Goal: Task Accomplishment & Management: Use online tool/utility

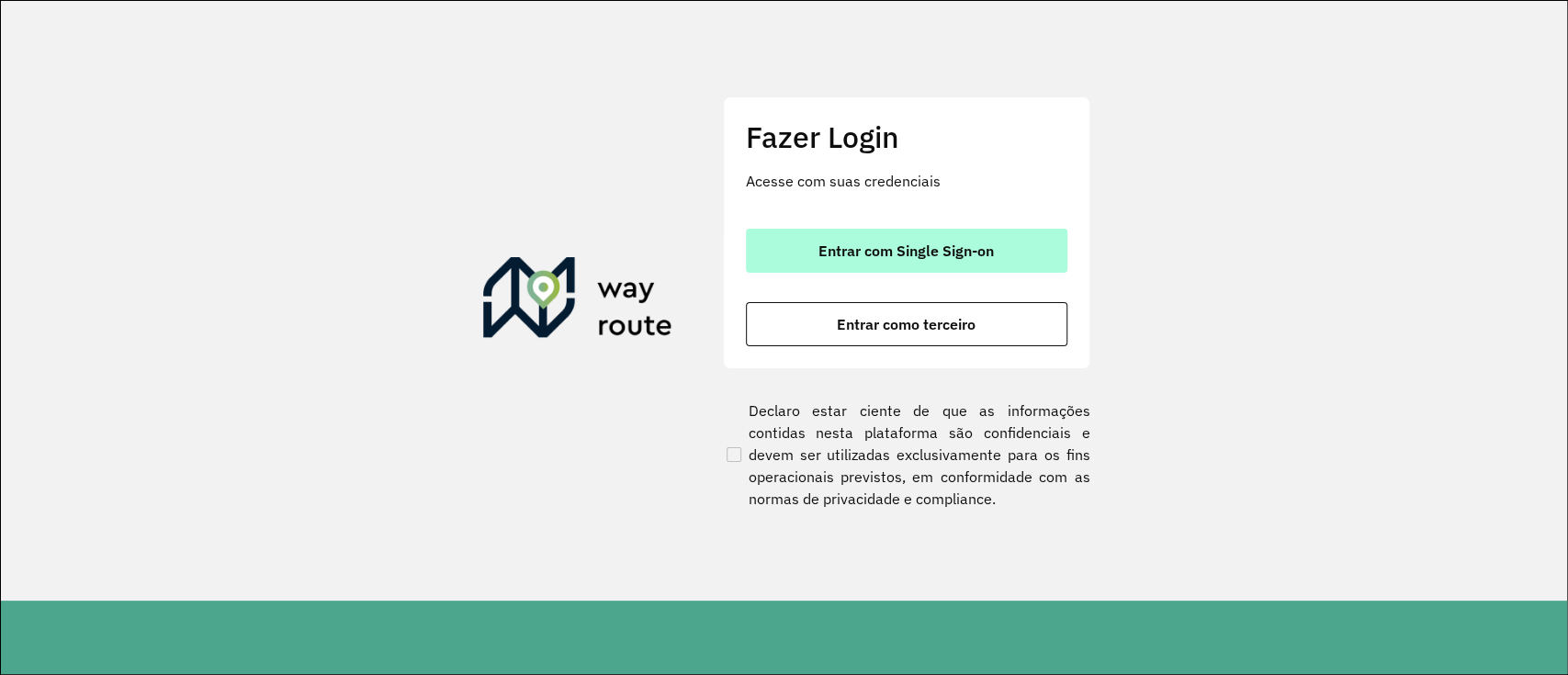
click at [892, 234] on div "Fazer Login Acesse com suas credenciais Entrar com Single Sign-on Entrar como t…" at bounding box center [906, 232] width 367 height 272
click at [892, 234] on button "Entrar com Single Sign-on" at bounding box center [906, 251] width 321 height 44
click at [877, 238] on button "Entrar com Single Sign-on" at bounding box center [906, 251] width 321 height 44
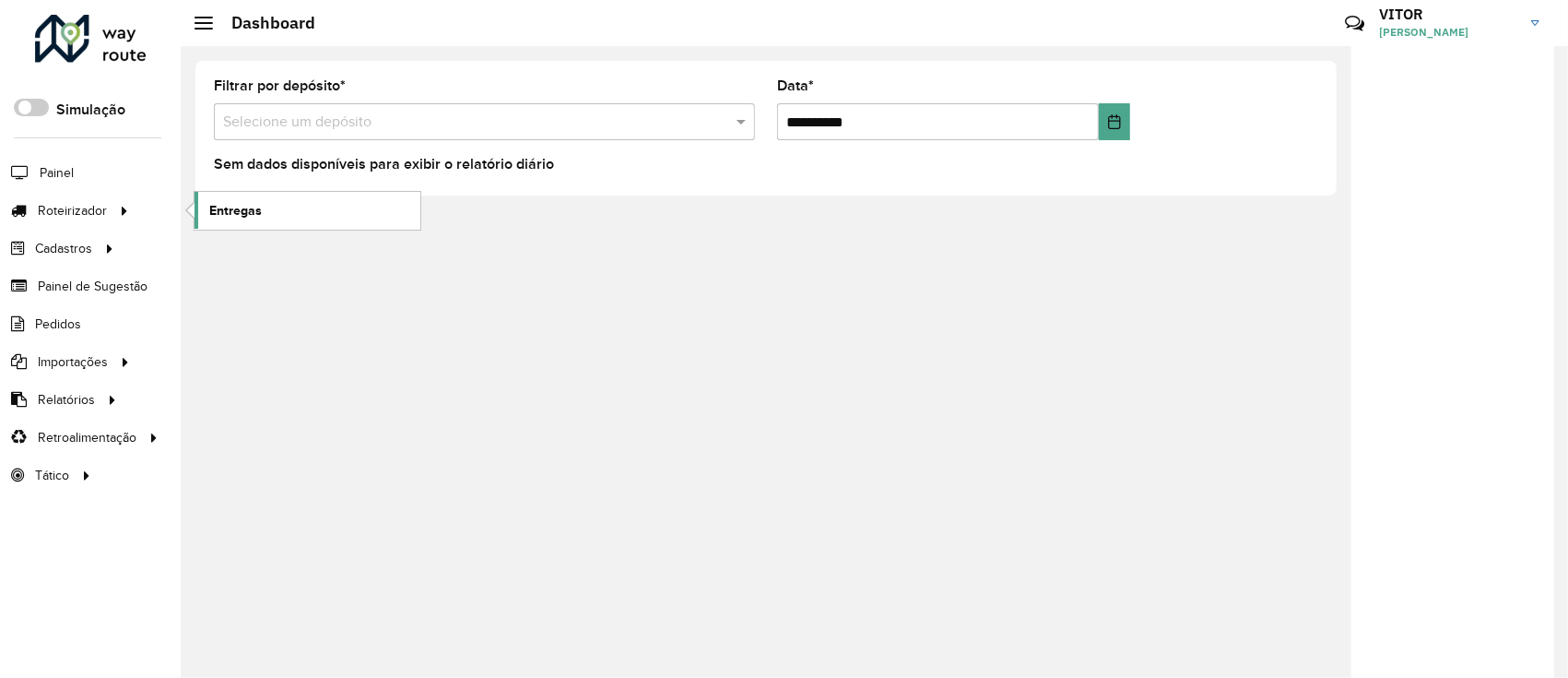
click at [258, 210] on span "Entregas" at bounding box center [236, 211] width 52 height 19
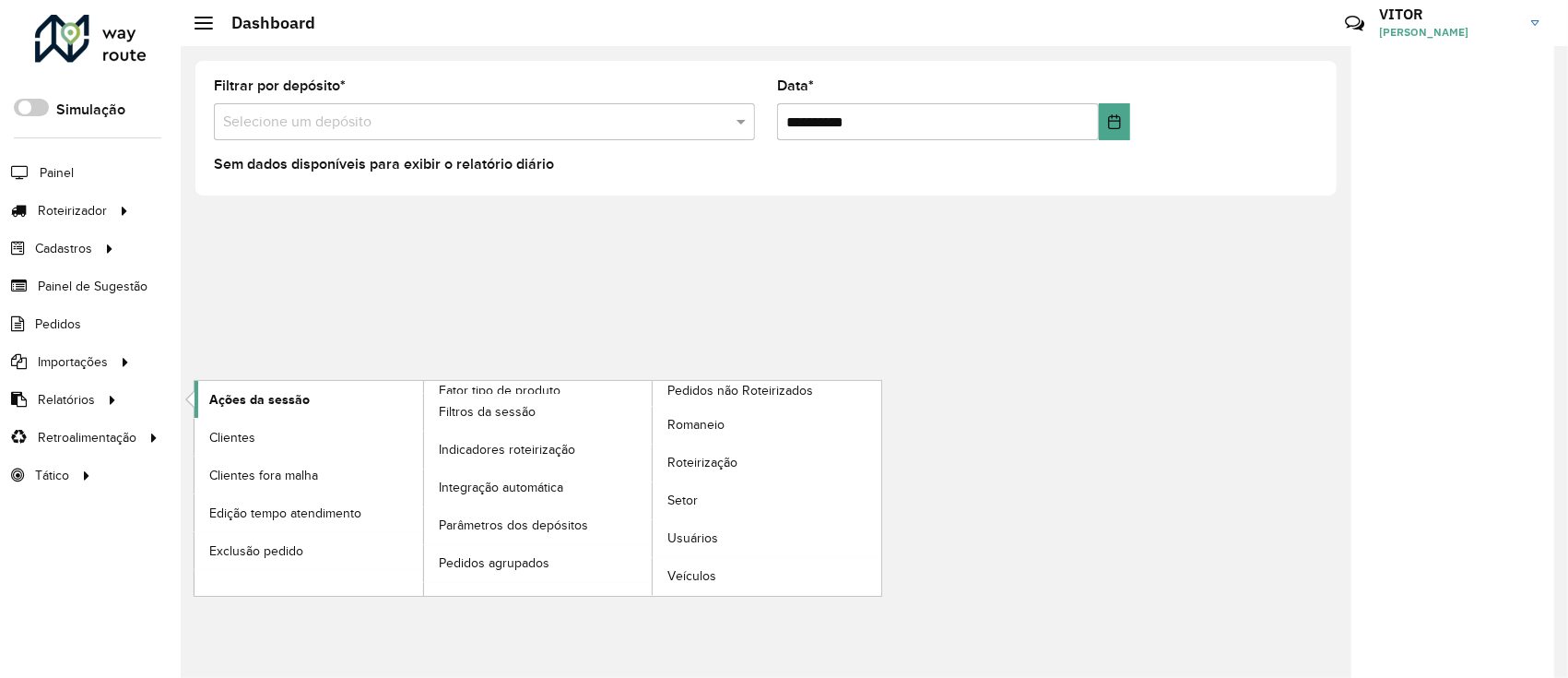
click at [213, 402] on span "Ações da sessão" at bounding box center [260, 400] width 100 height 19
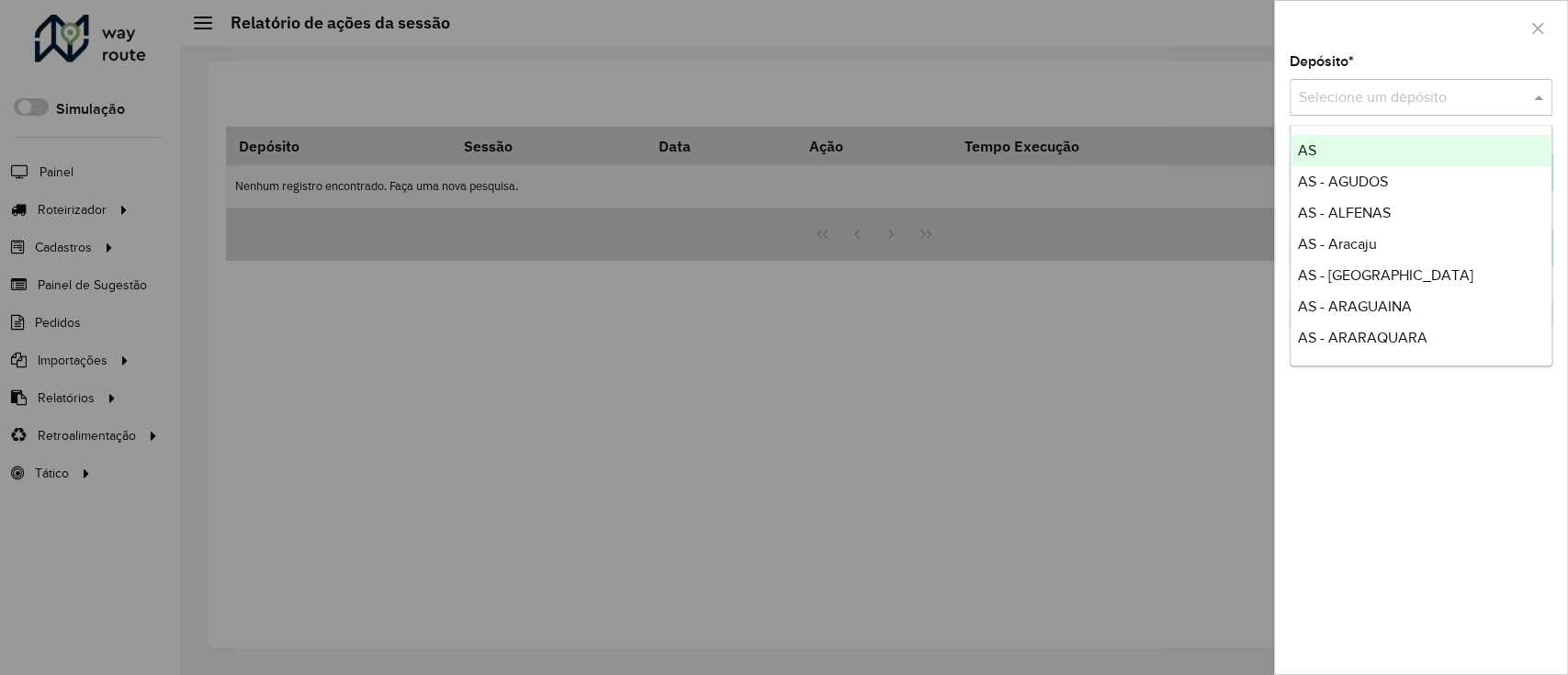
click at [1302, 110] on div "Selecione um depósito" at bounding box center [1420, 97] width 263 height 37
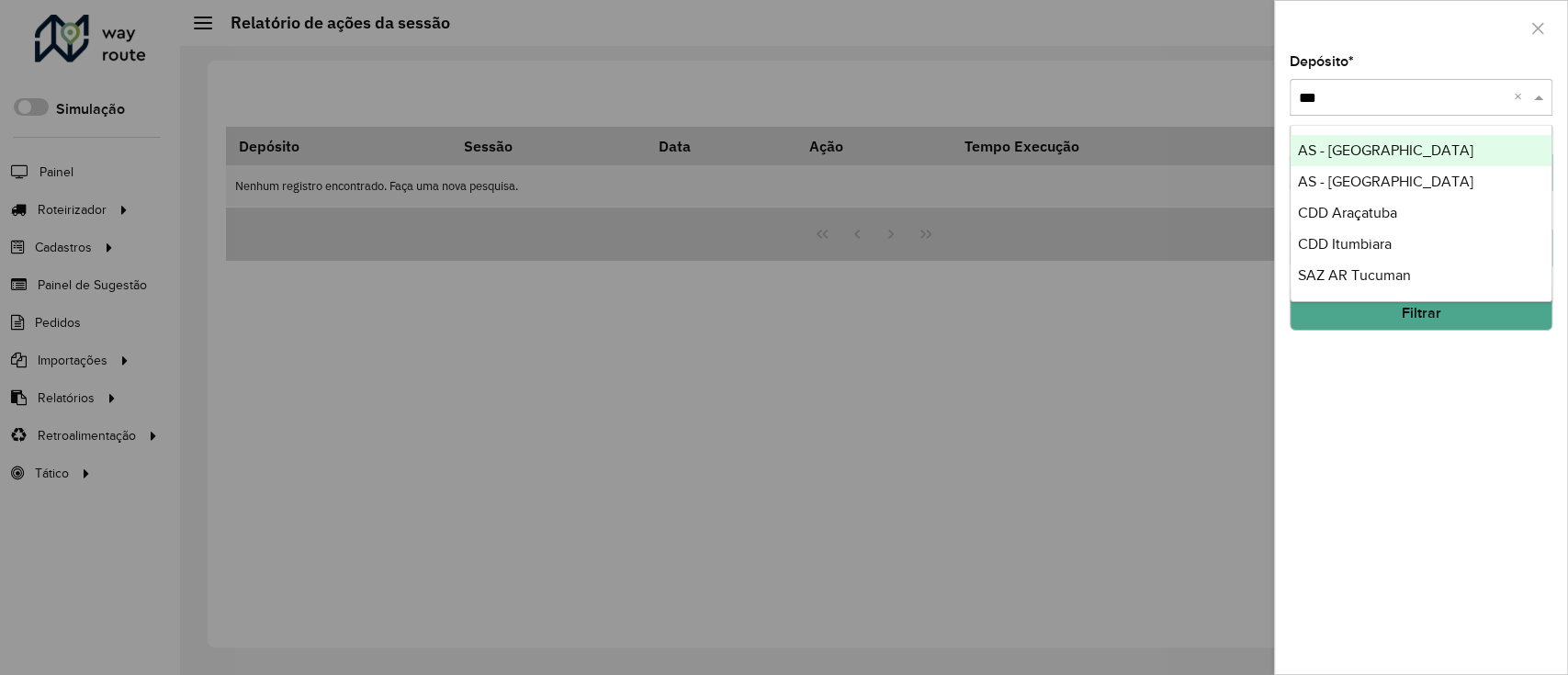
type input "****"
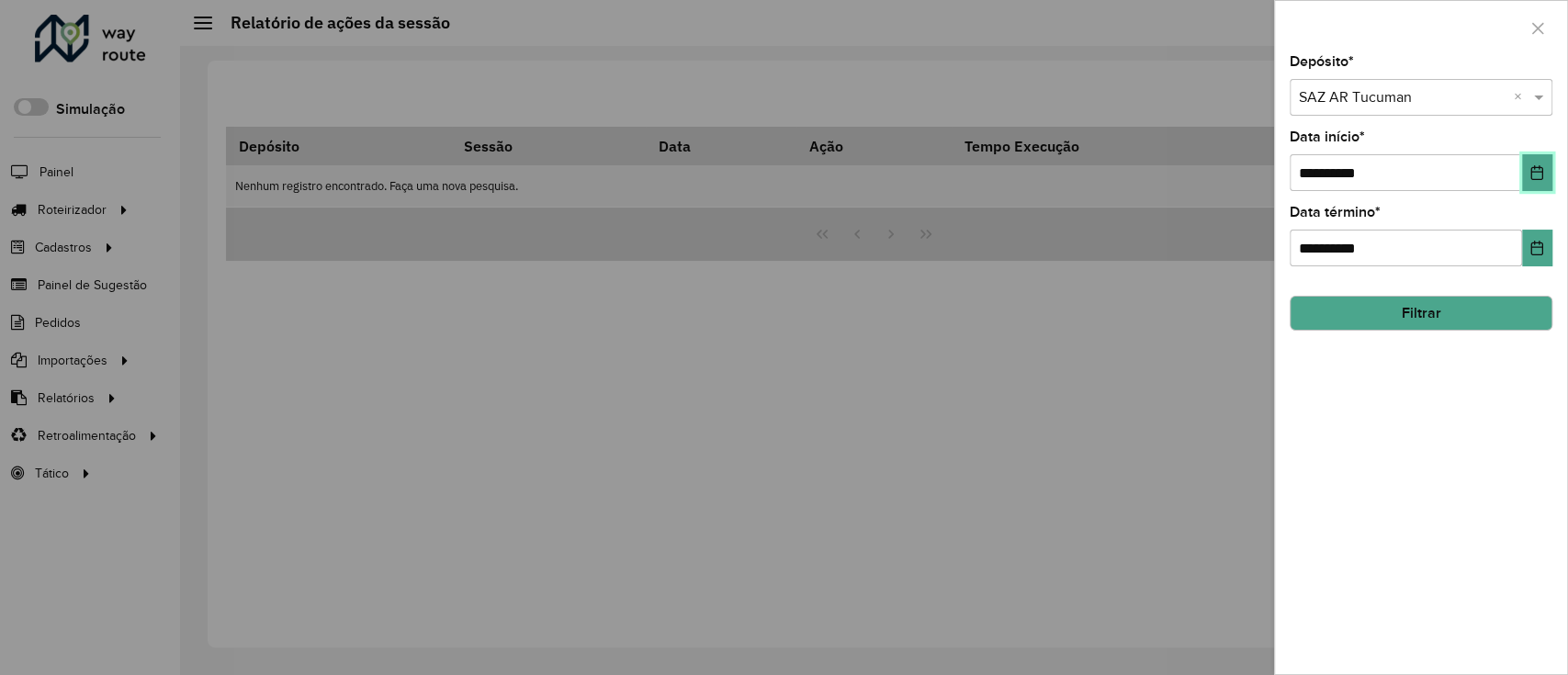
click at [1531, 190] on button "Choose Date" at bounding box center [1537, 172] width 31 height 37
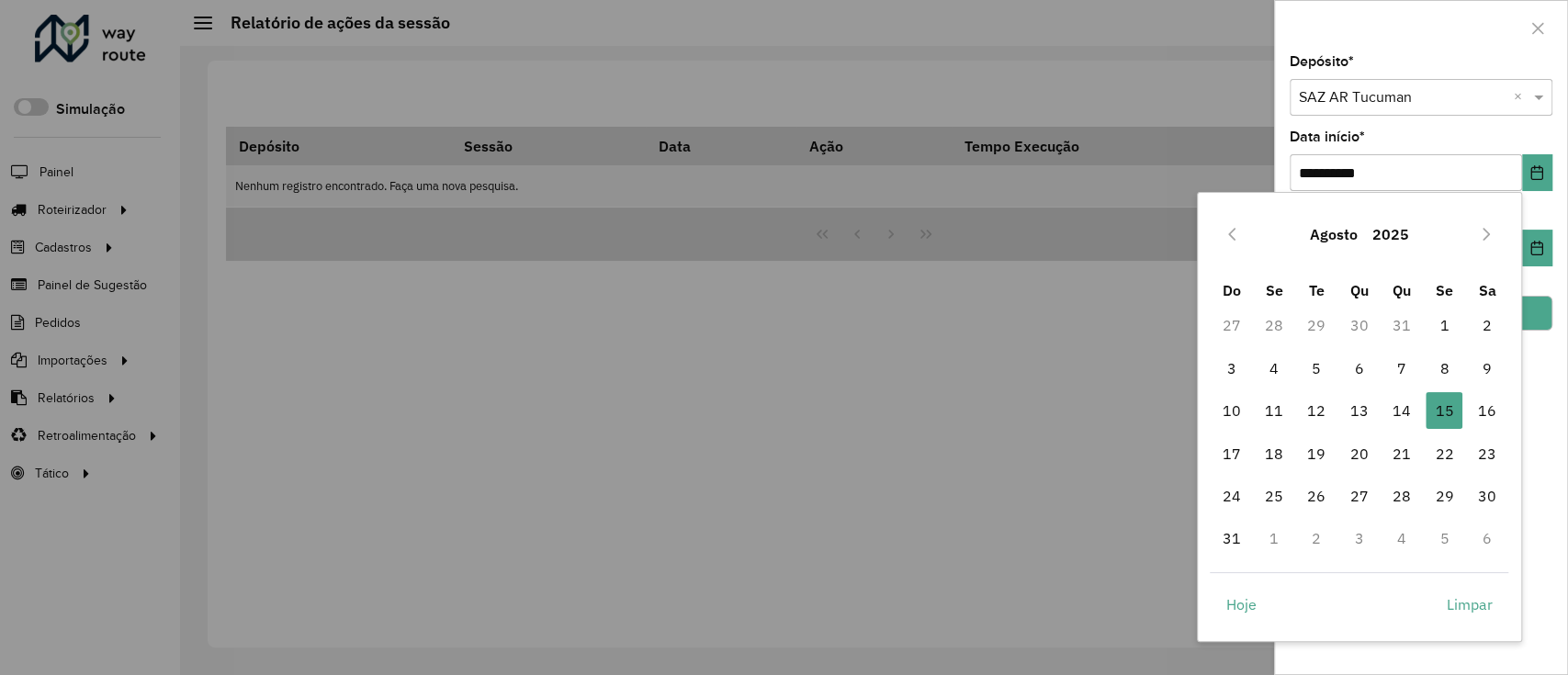
click at [1135, 277] on div at bounding box center [784, 338] width 1568 height 675
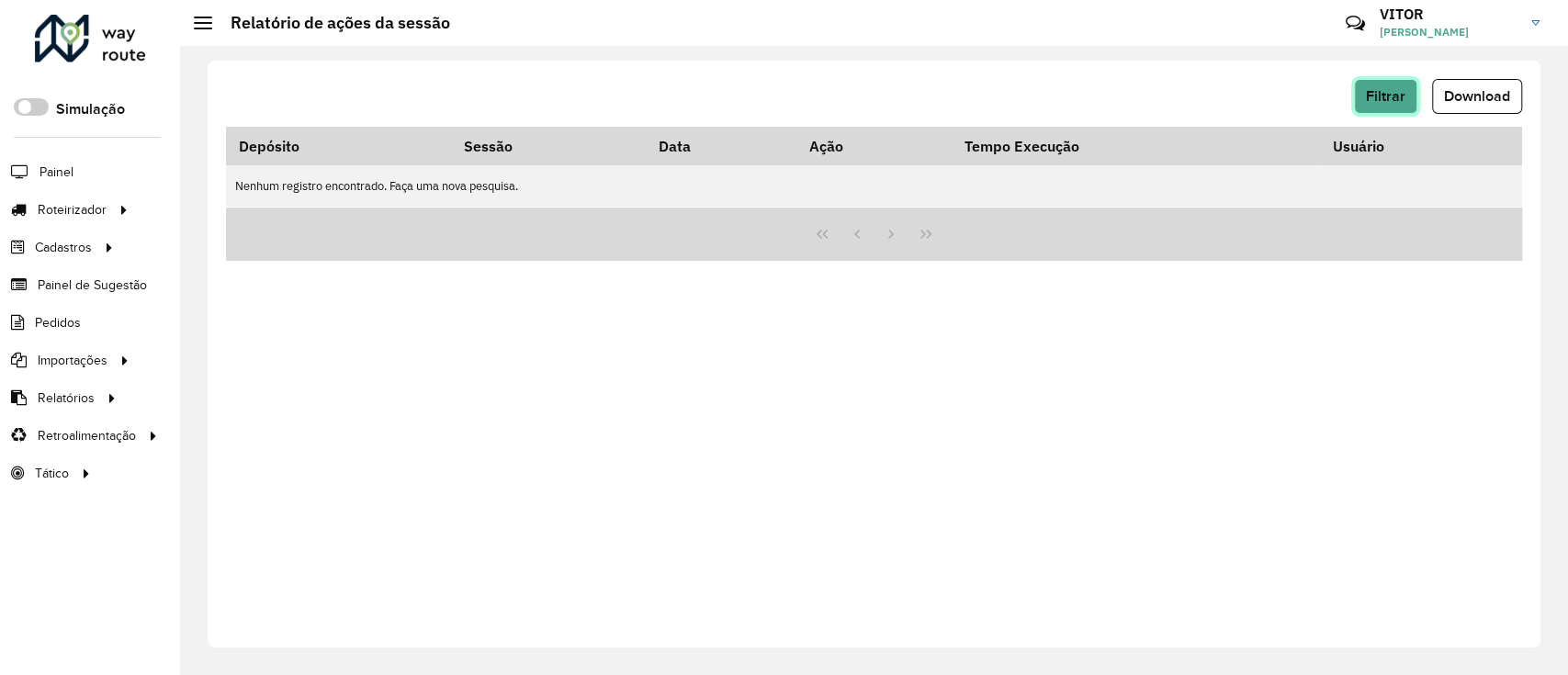
click at [1406, 107] on button "Filtrar" at bounding box center [1385, 96] width 63 height 35
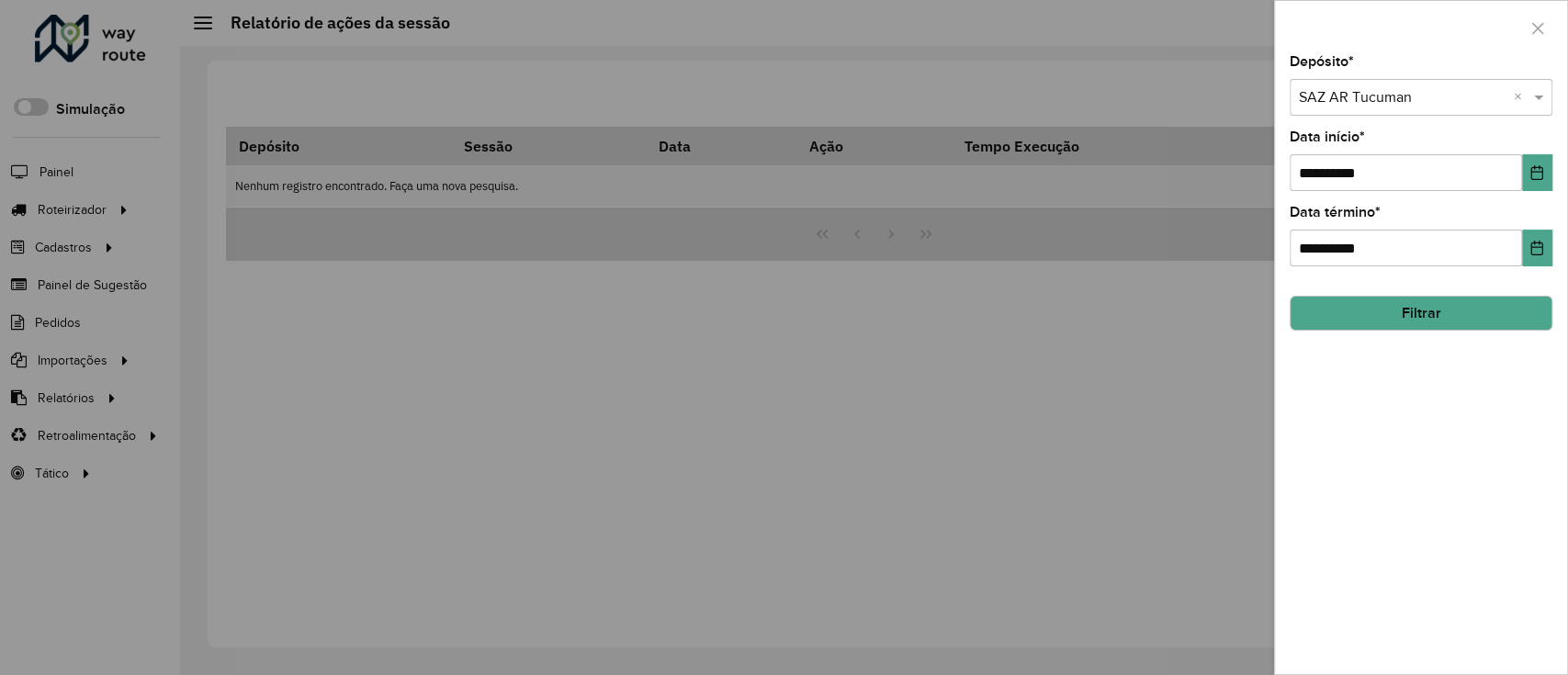
click at [1422, 307] on button "Filtrar" at bounding box center [1420, 312] width 263 height 35
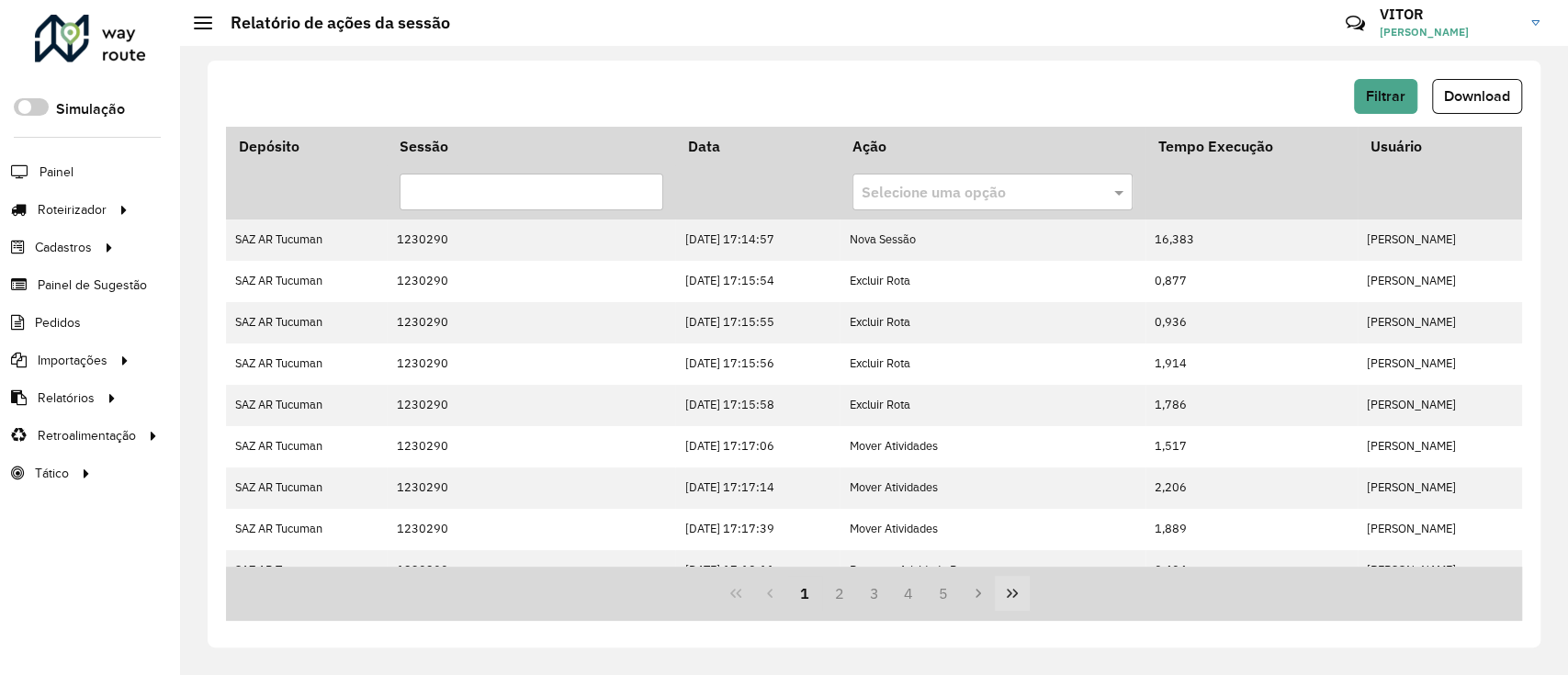
click at [1003, 593] on button "Last Page" at bounding box center [1012, 593] width 35 height 35
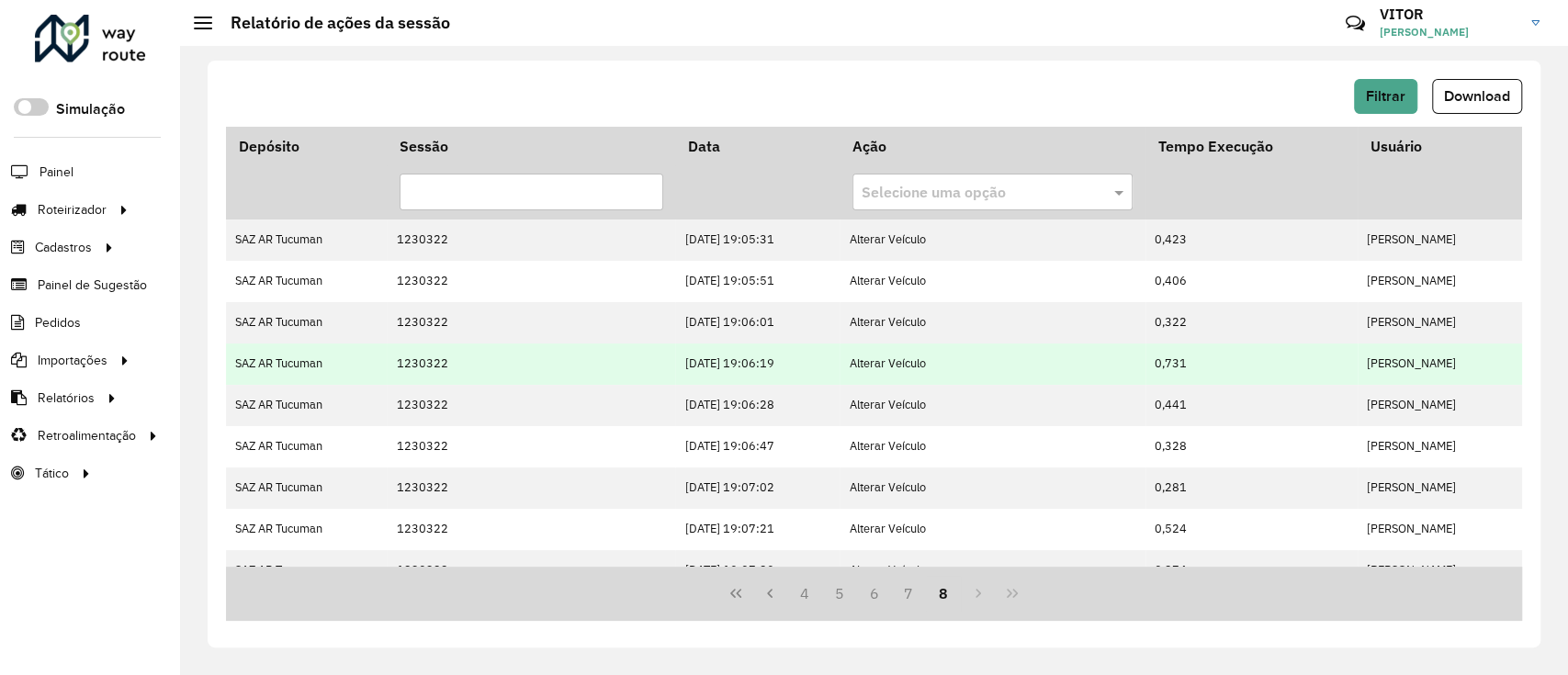
scroll to position [24, 0]
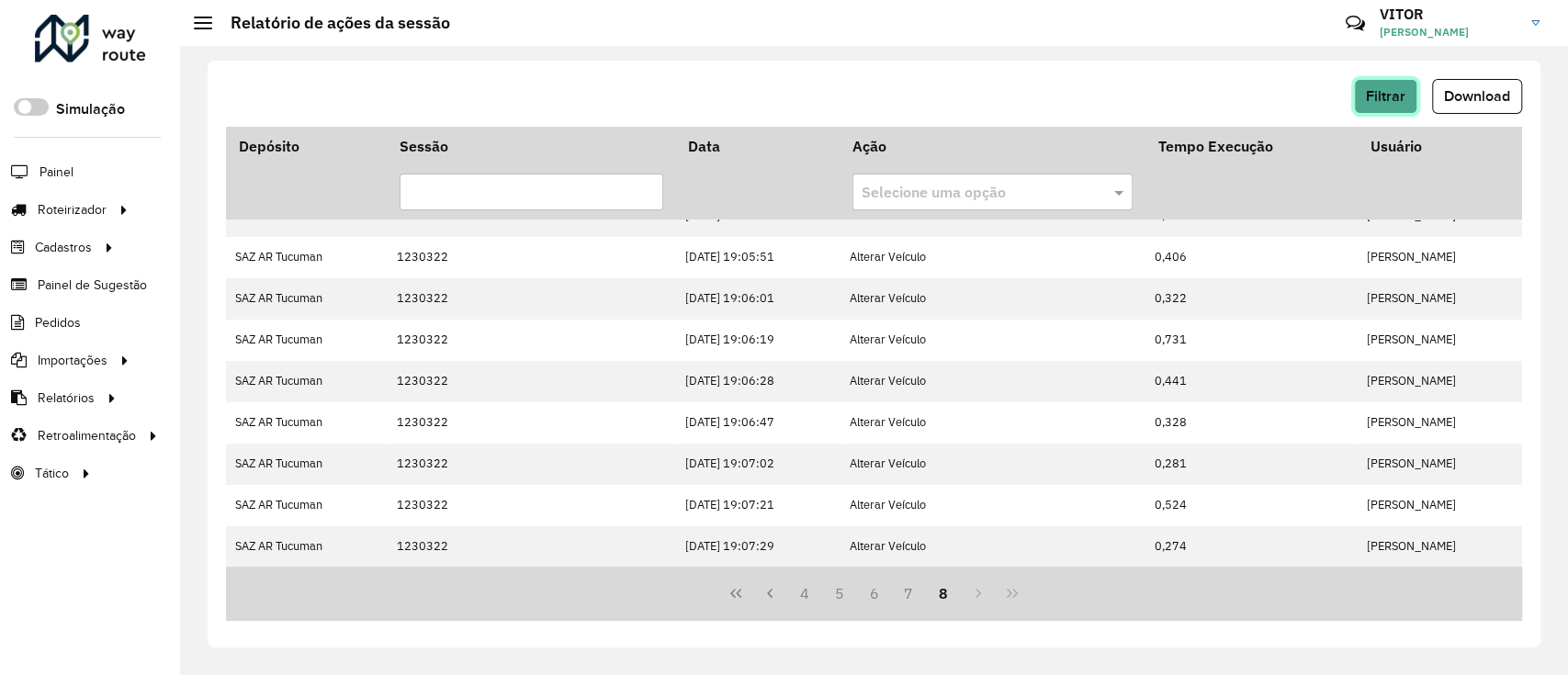
click at [1388, 94] on span "Filtrar" at bounding box center [1385, 96] width 39 height 15
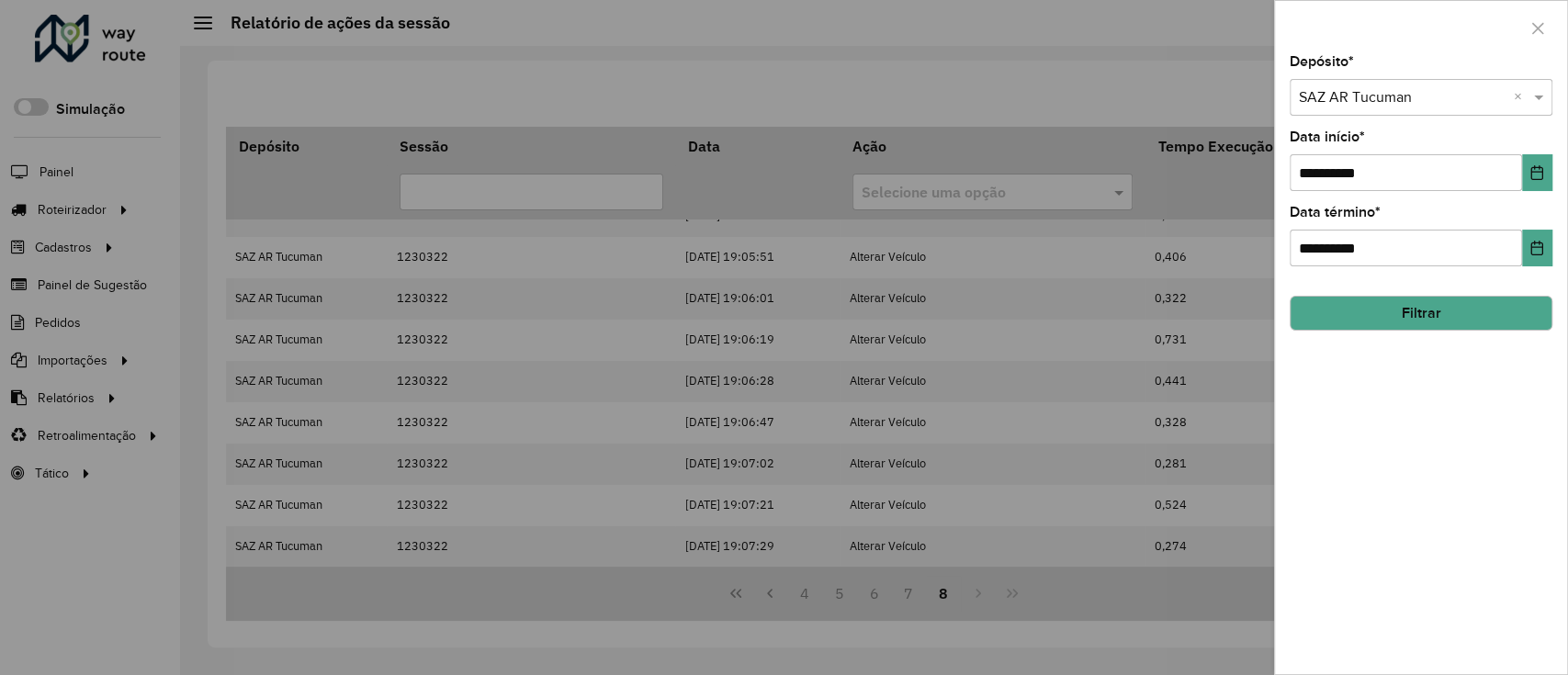
click at [1350, 324] on button "Filtrar" at bounding box center [1420, 312] width 263 height 35
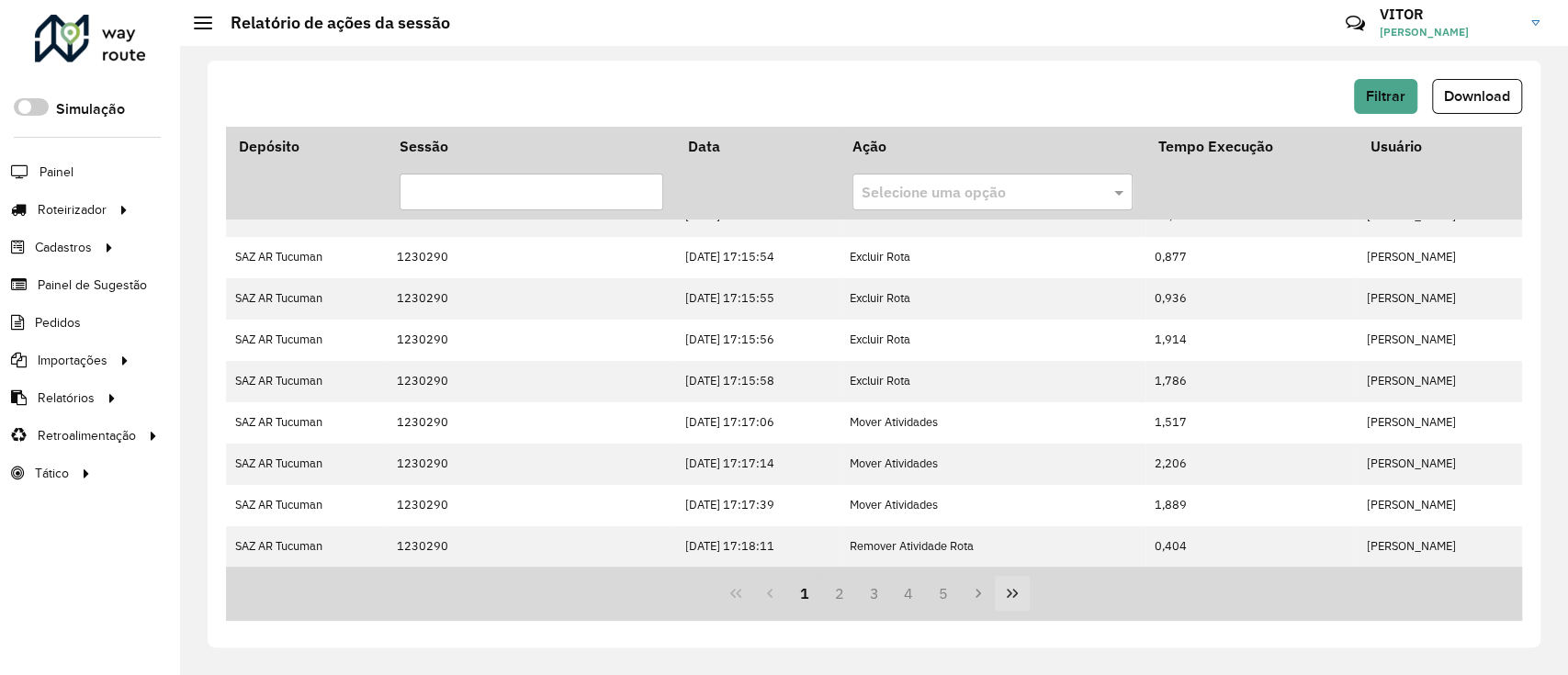
click at [1004, 598] on icon "Last Page" at bounding box center [1011, 592] width 14 height 14
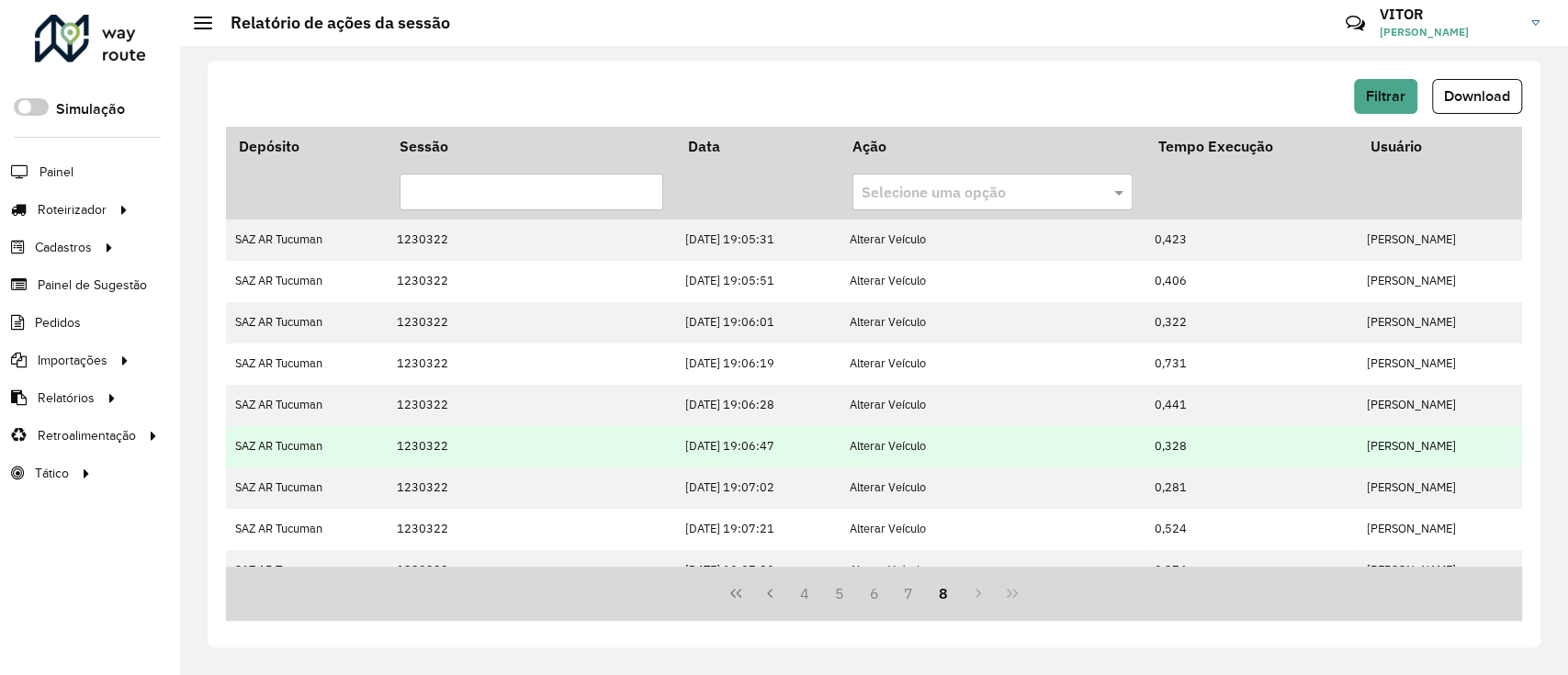
scroll to position [314, 0]
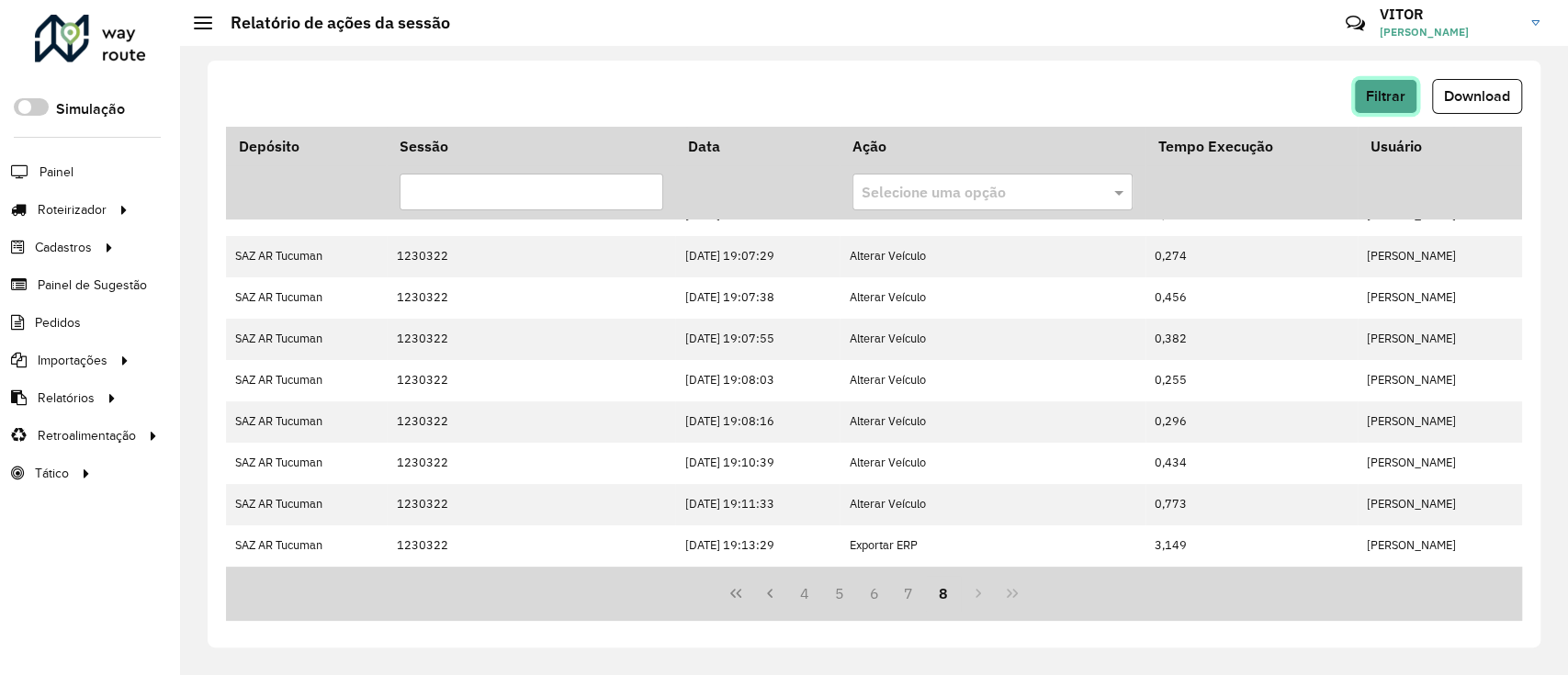
click at [1391, 99] on span "Filtrar" at bounding box center [1385, 96] width 39 height 15
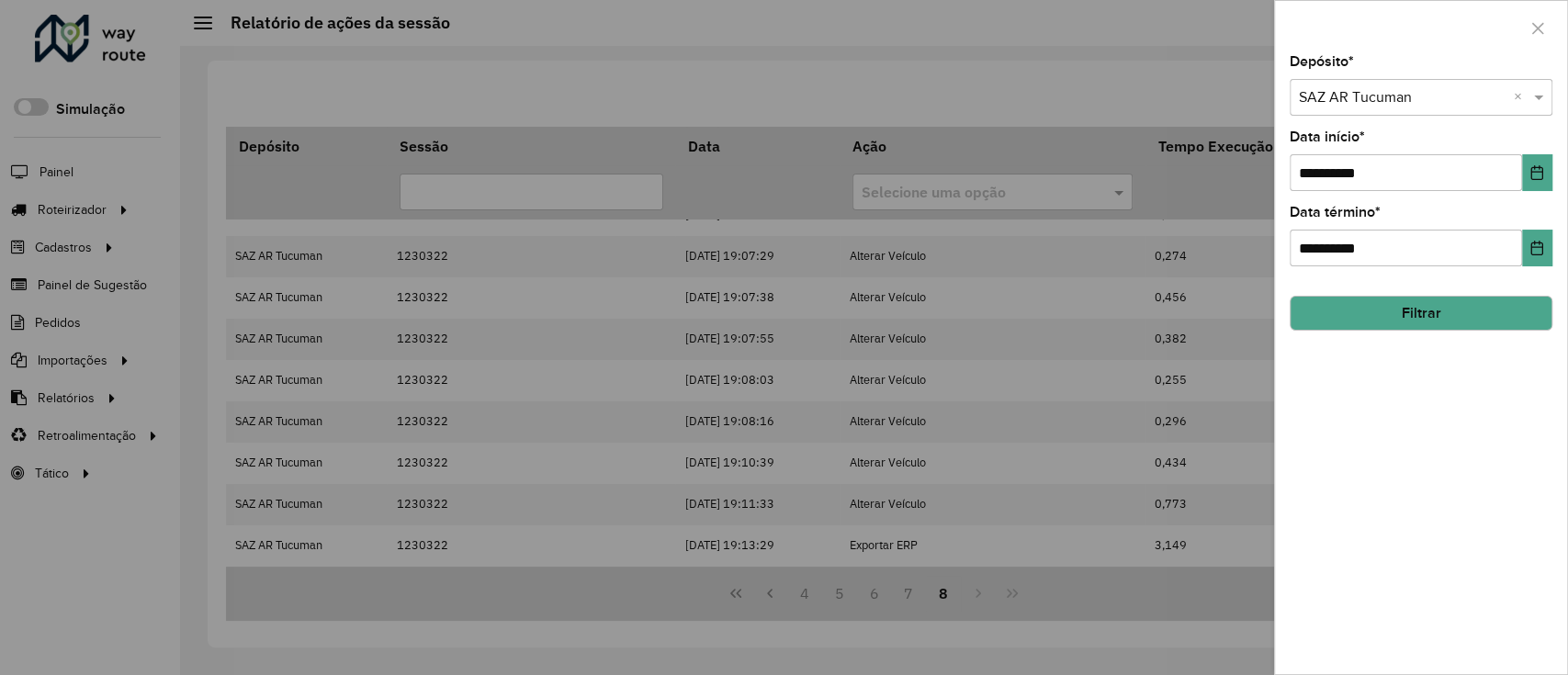
click at [1090, 126] on div at bounding box center [784, 338] width 1568 height 675
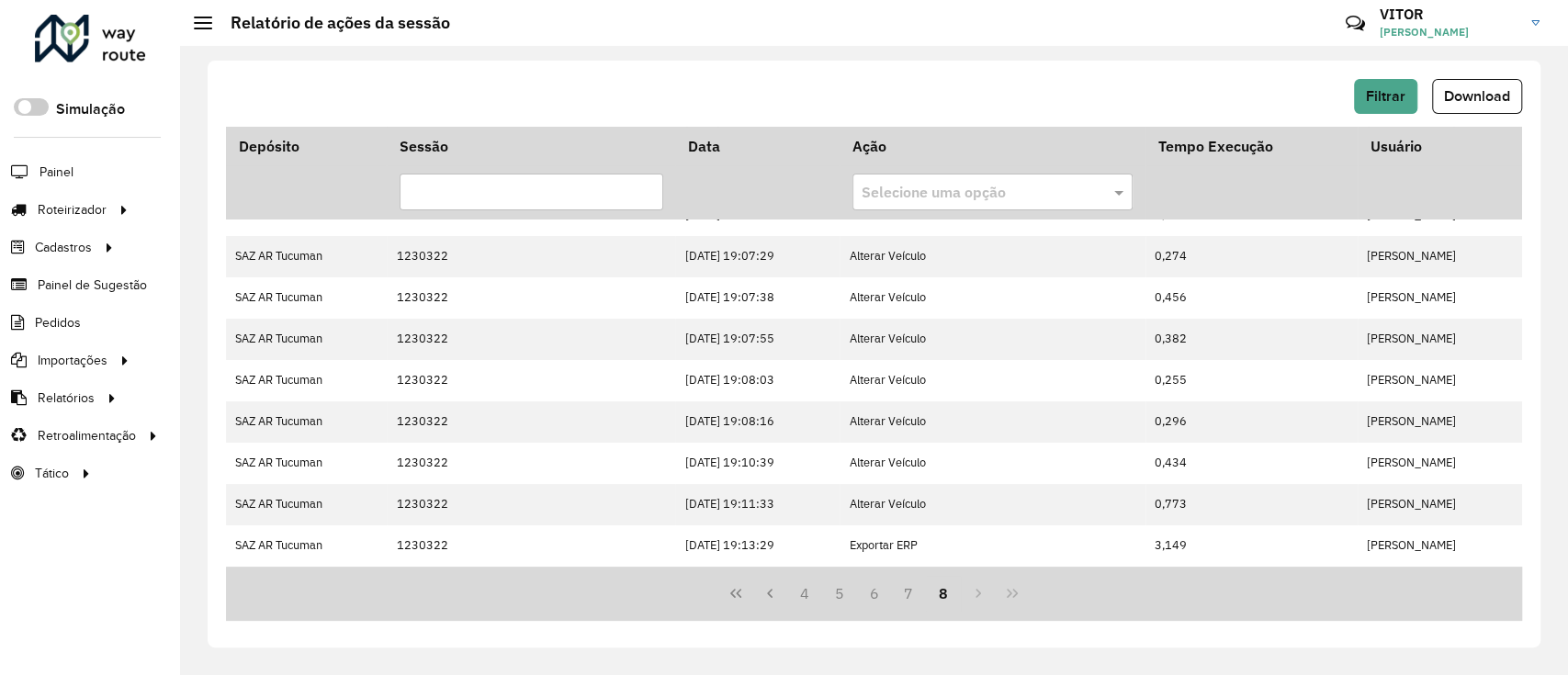
click at [1360, 77] on div "Filtrar Download Depósito Sessão Data Ação Tempo Execução Usuário Selecione uma…" at bounding box center [873, 354] width 1332 height 587
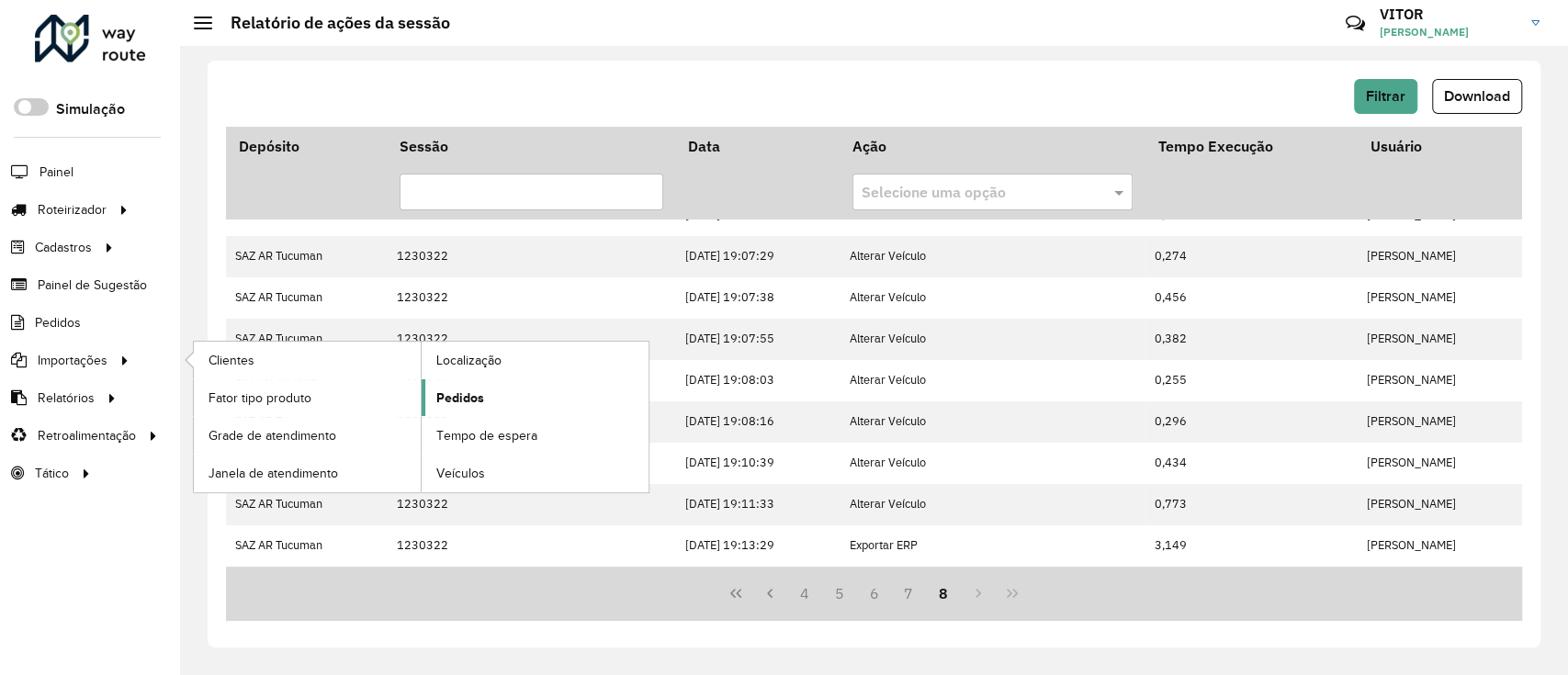
click at [496, 393] on link "Pedidos" at bounding box center [535, 397] width 227 height 37
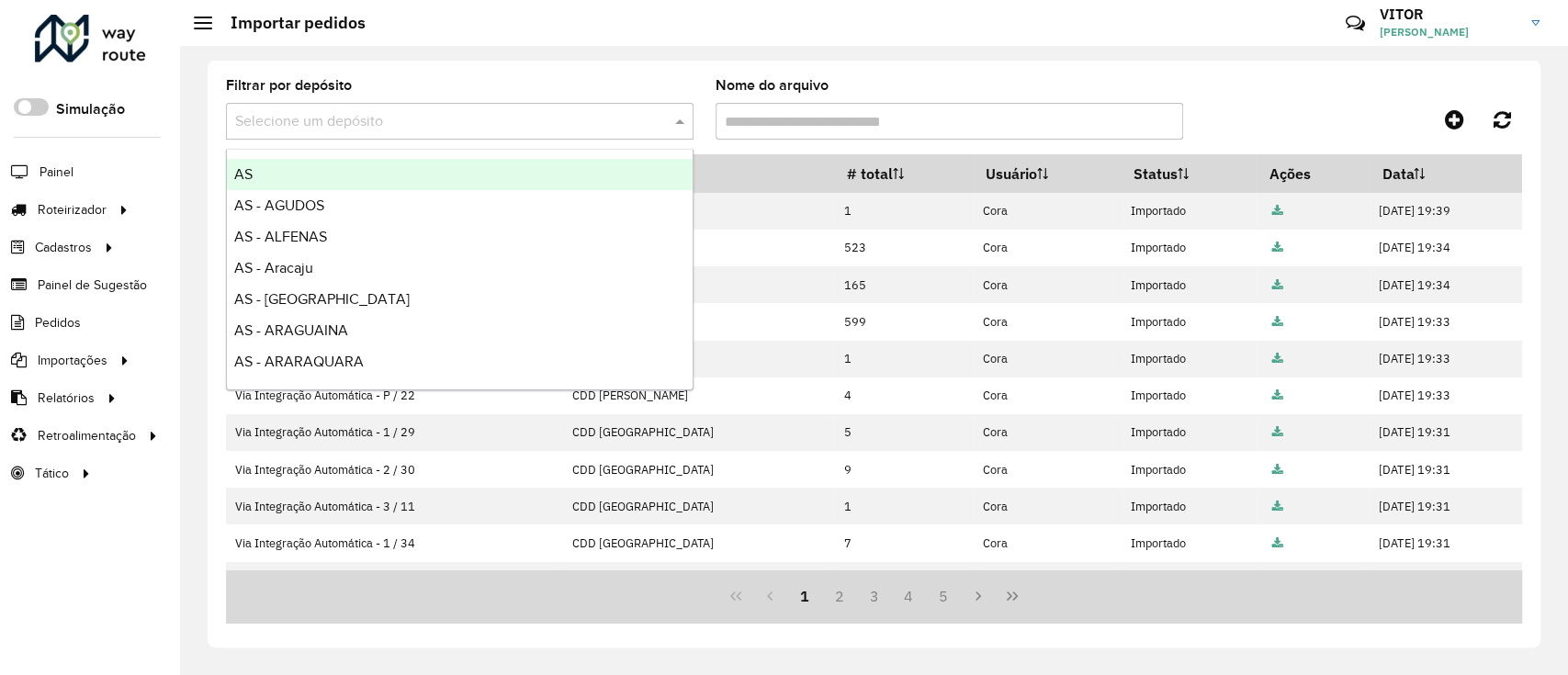
click at [511, 119] on input "text" at bounding box center [441, 122] width 413 height 22
type input "***"
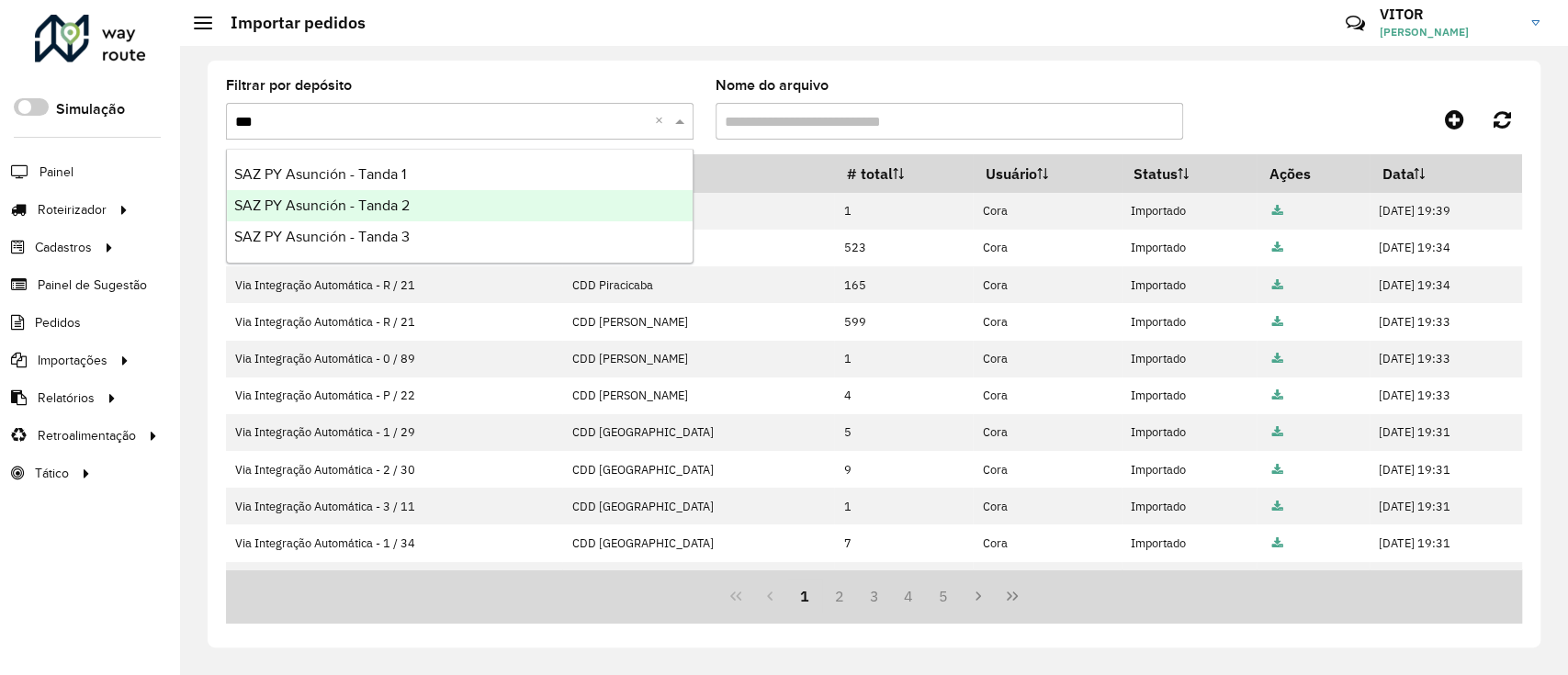
click at [478, 202] on div "SAZ PY Asunción - Tanda 2" at bounding box center [460, 206] width 466 height 31
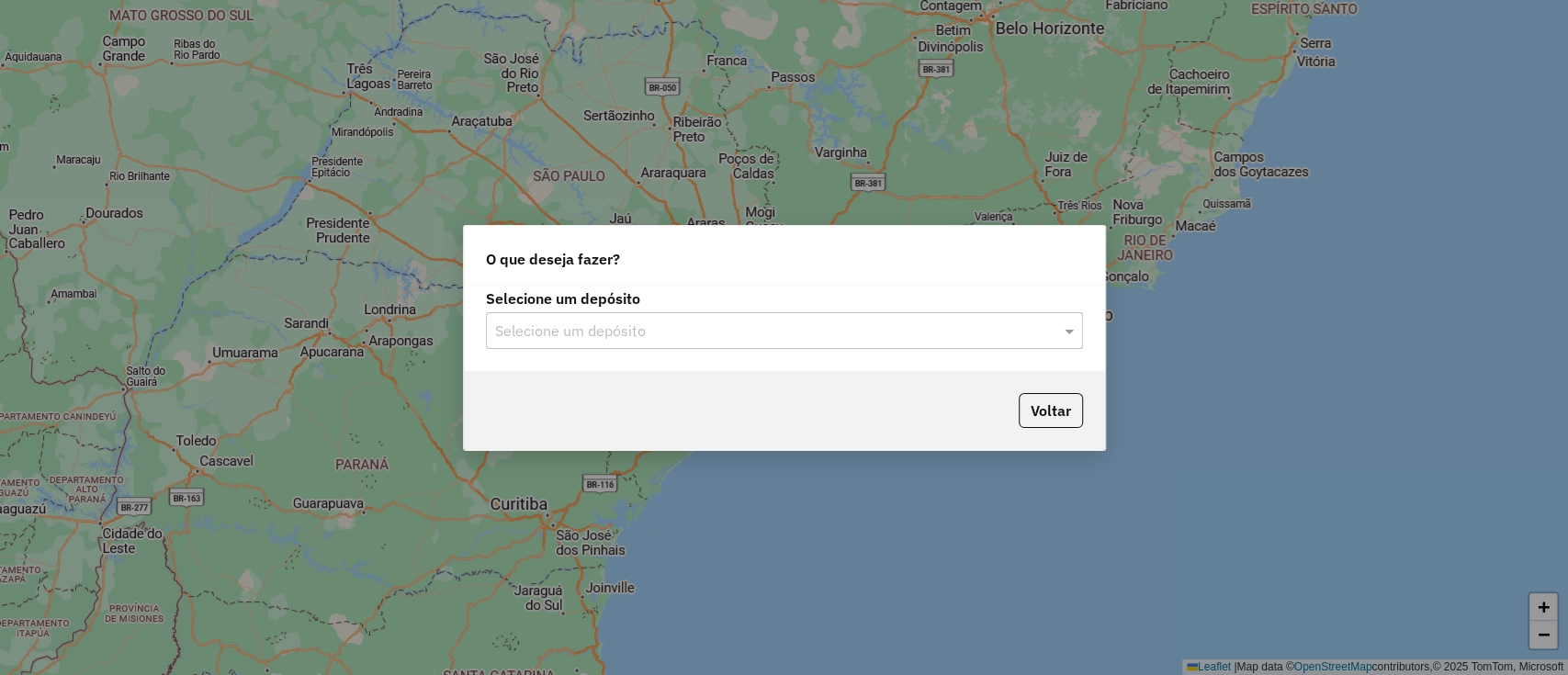
click at [661, 322] on input "text" at bounding box center [766, 331] width 542 height 22
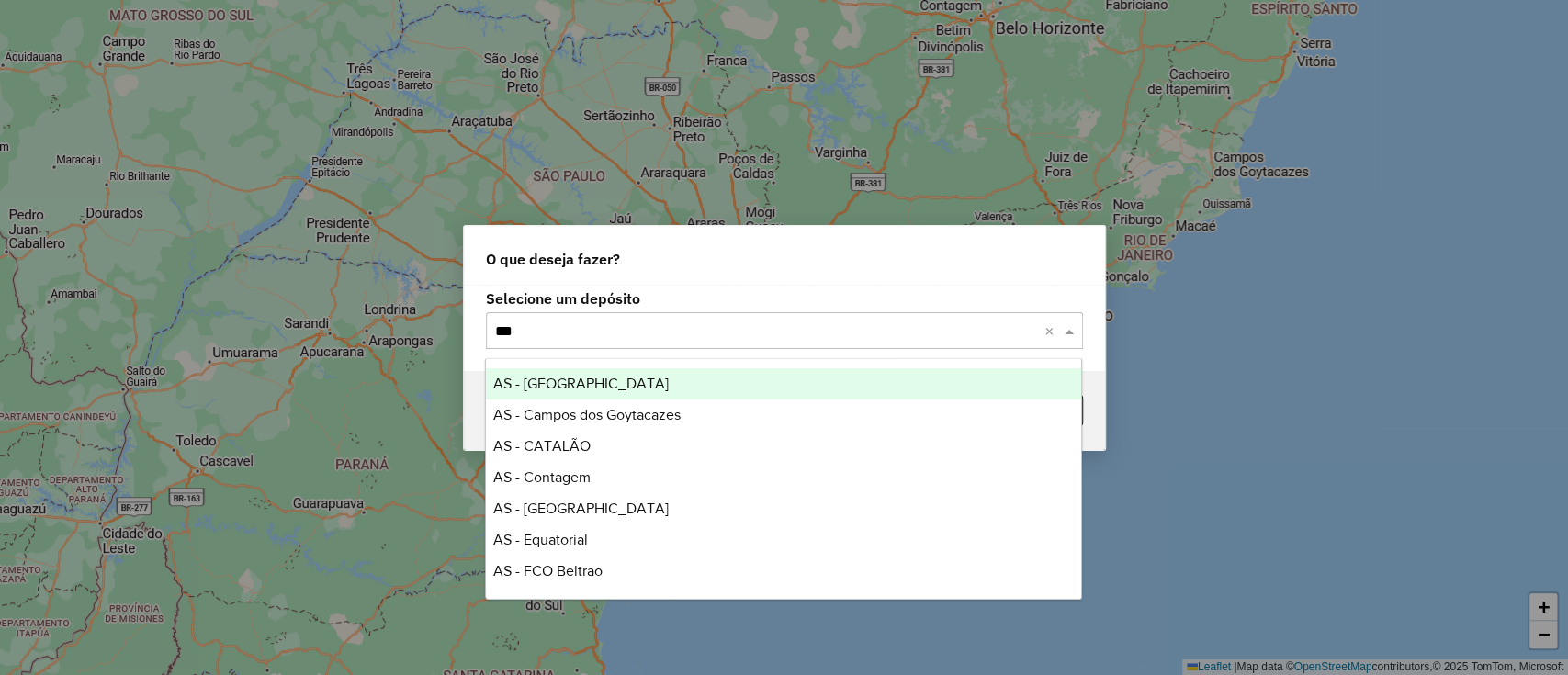
type input "****"
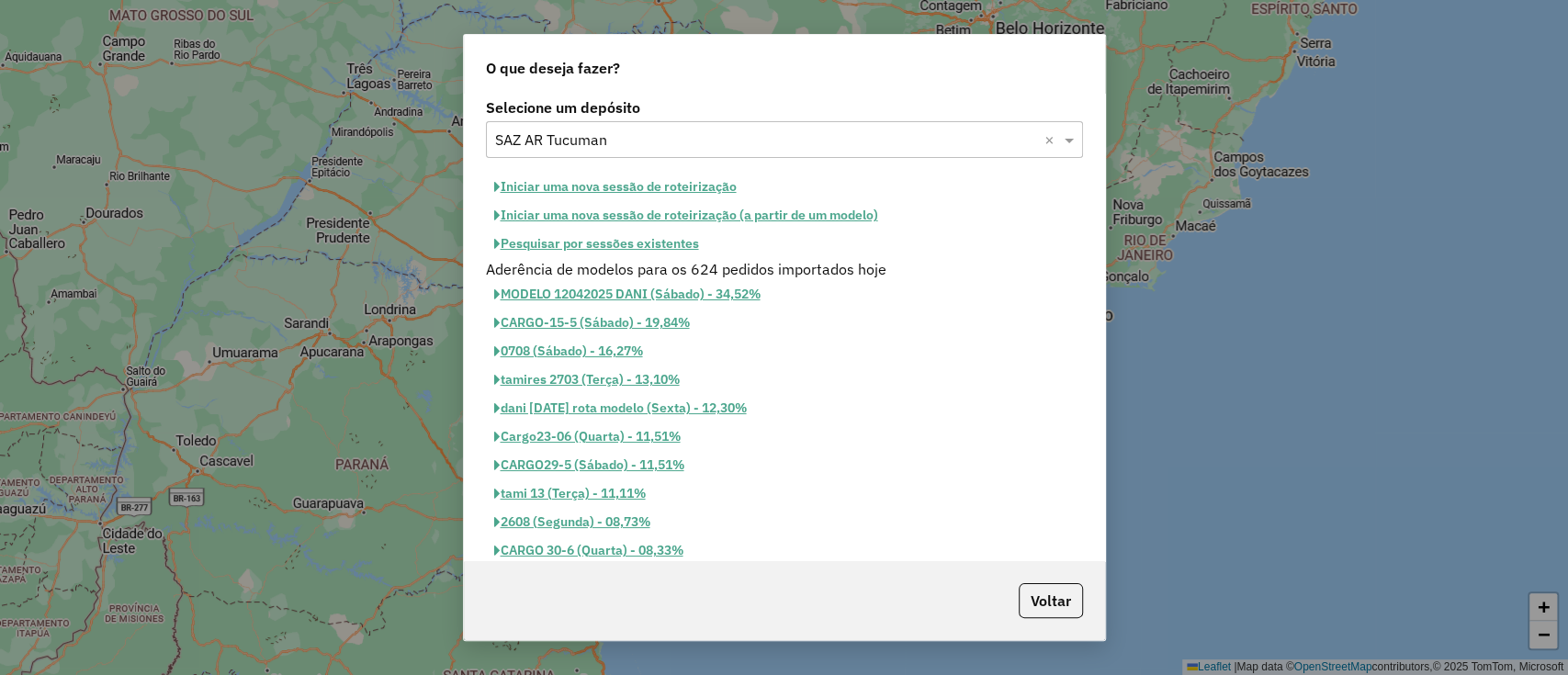
click at [648, 254] on button "Pesquisar por sessões existentes" at bounding box center [596, 244] width 221 height 29
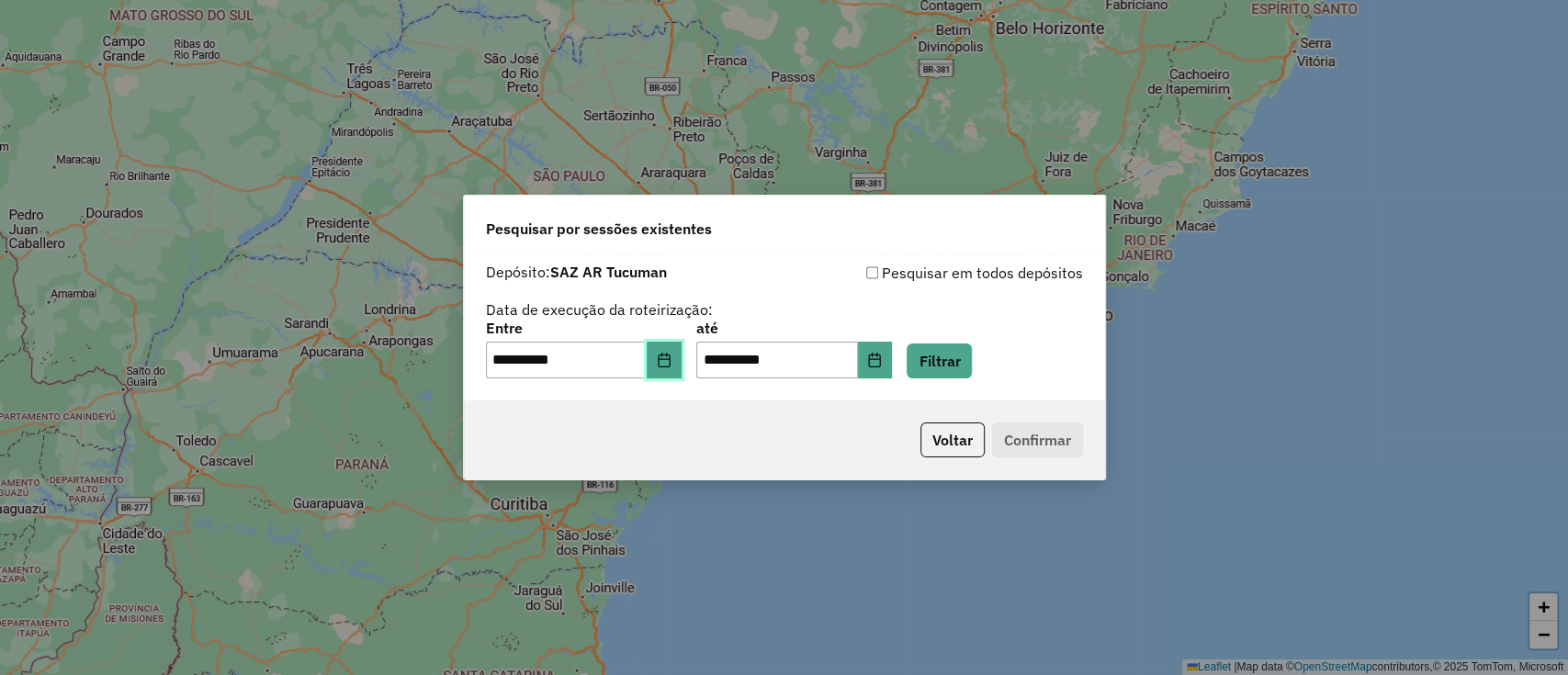
click at [670, 362] on icon "Choose Date" at bounding box center [664, 360] width 12 height 14
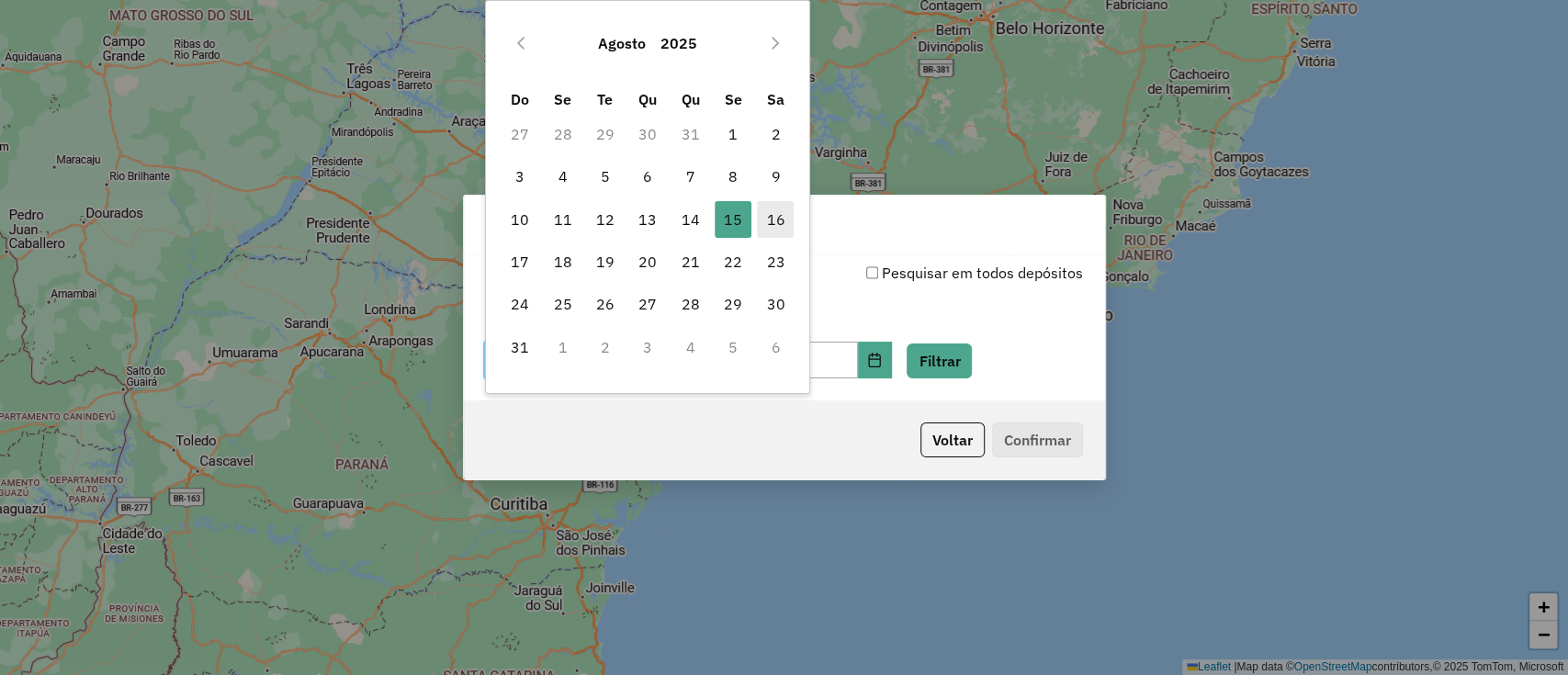
click at [769, 232] on span "16" at bounding box center [775, 219] width 37 height 37
type input "**********"
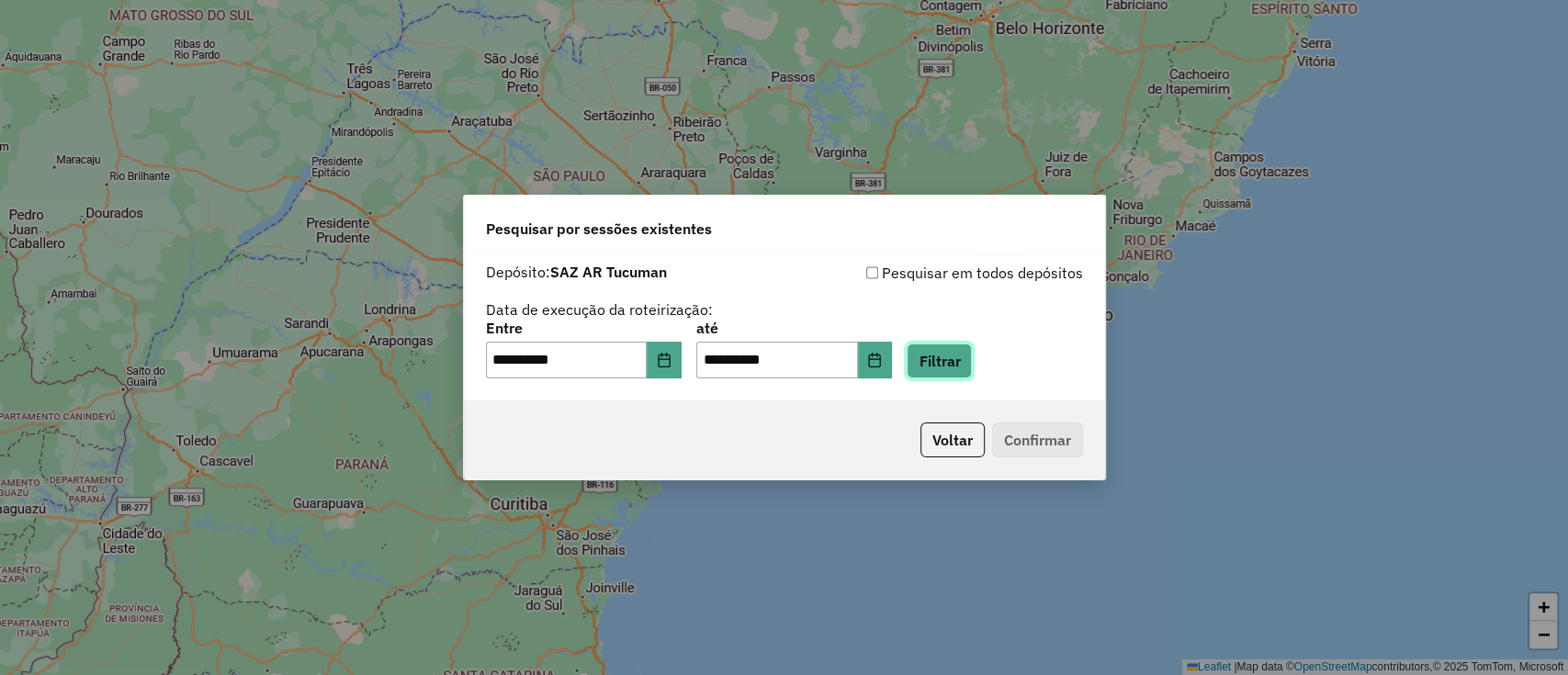
click at [939, 363] on button "Filtrar" at bounding box center [939, 361] width 65 height 35
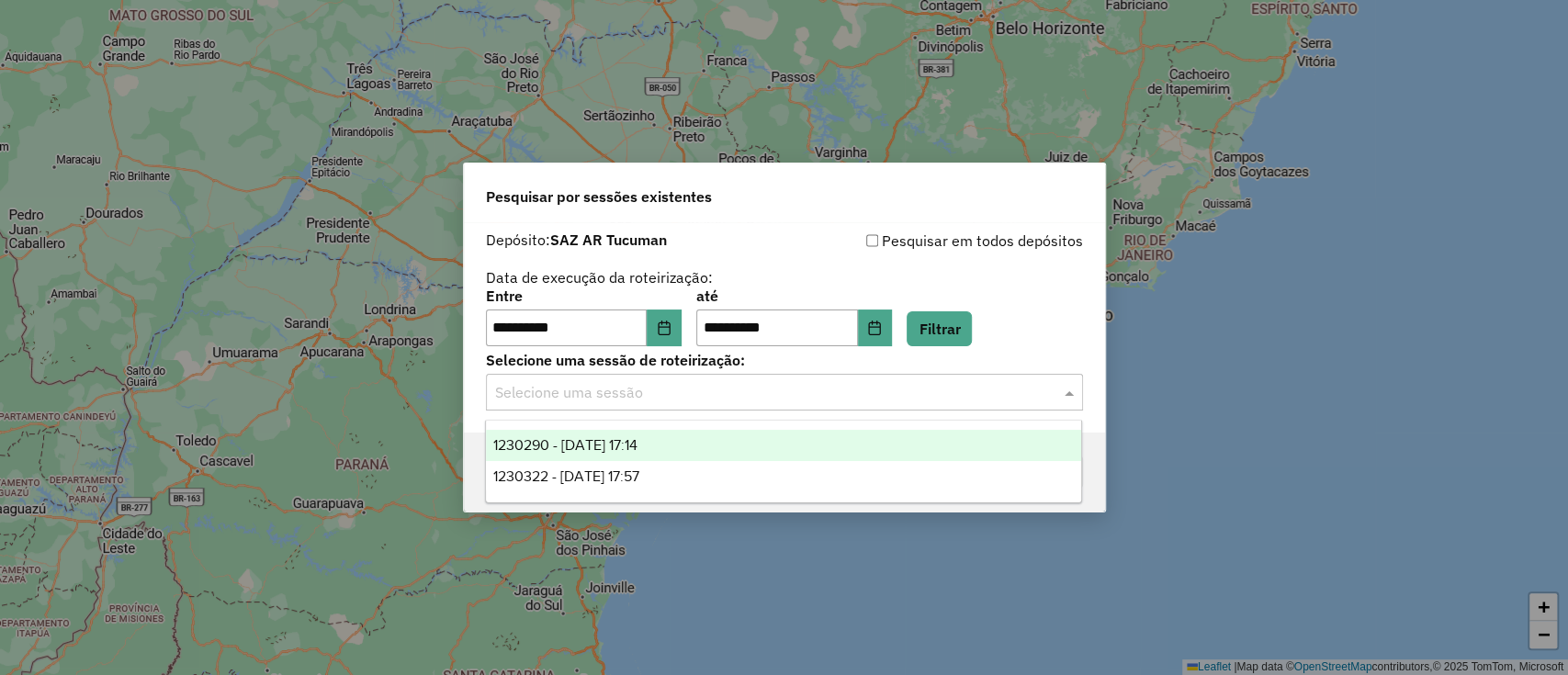
click at [797, 394] on input "text" at bounding box center [766, 392] width 542 height 22
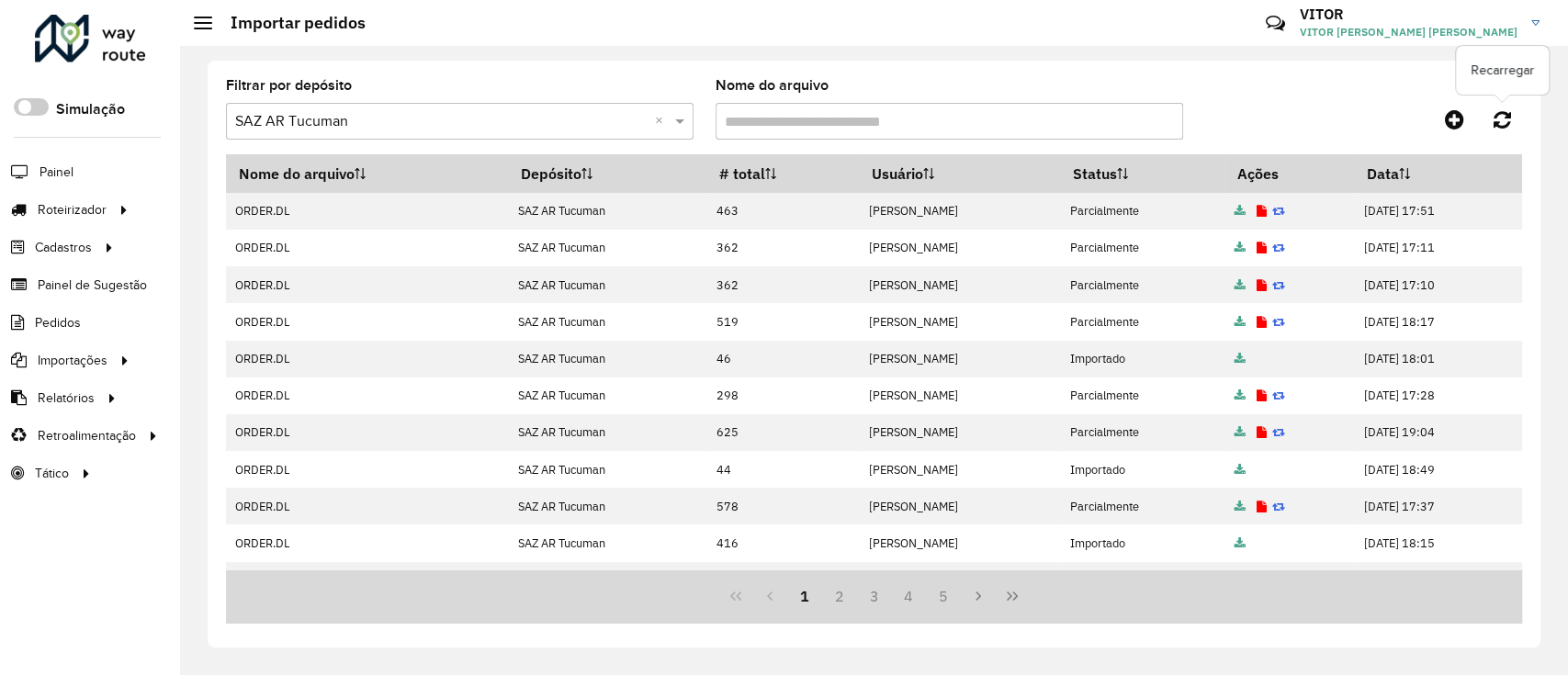
click at [1509, 121] on icon at bounding box center [1502, 119] width 17 height 20
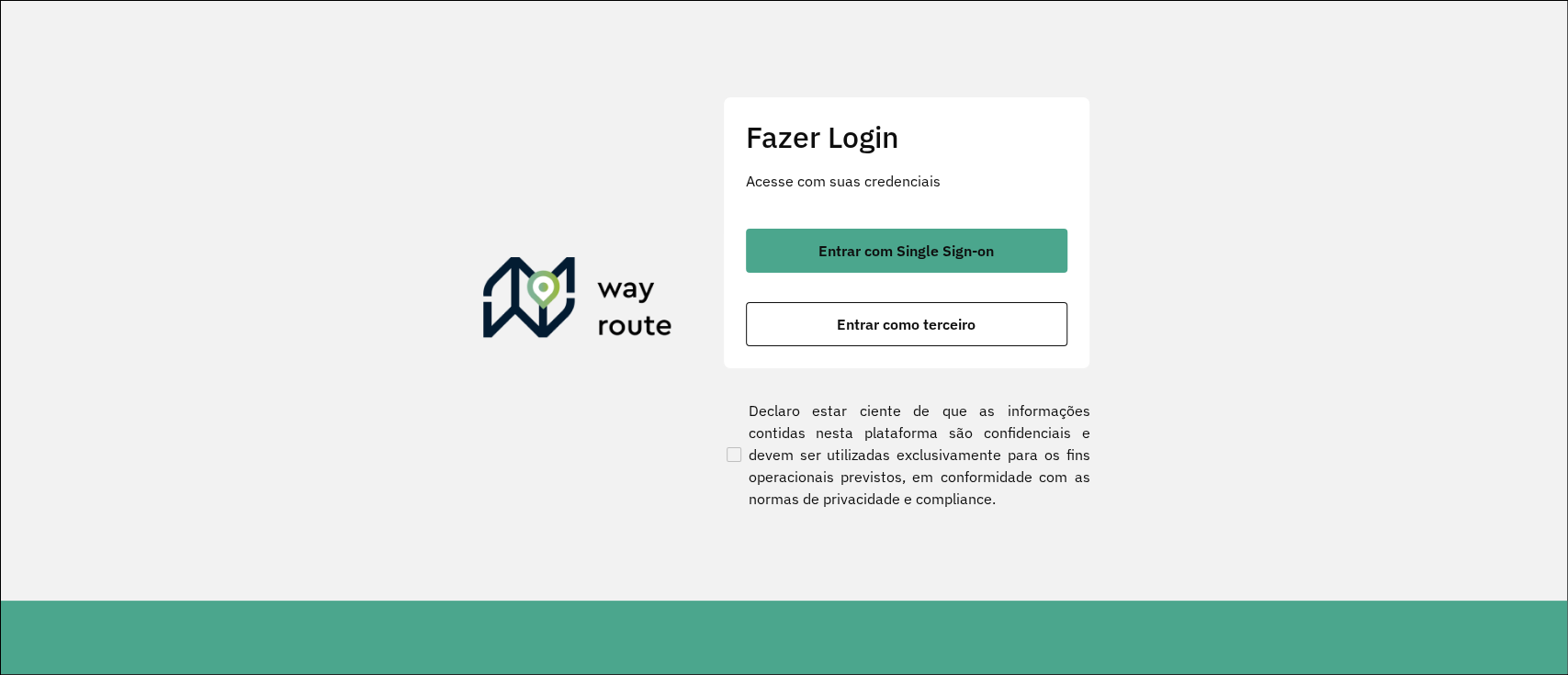
click at [965, 227] on div "Fazer Login Acesse com suas credenciais Entrar com Single Sign-on Entrar como t…" at bounding box center [906, 232] width 367 height 272
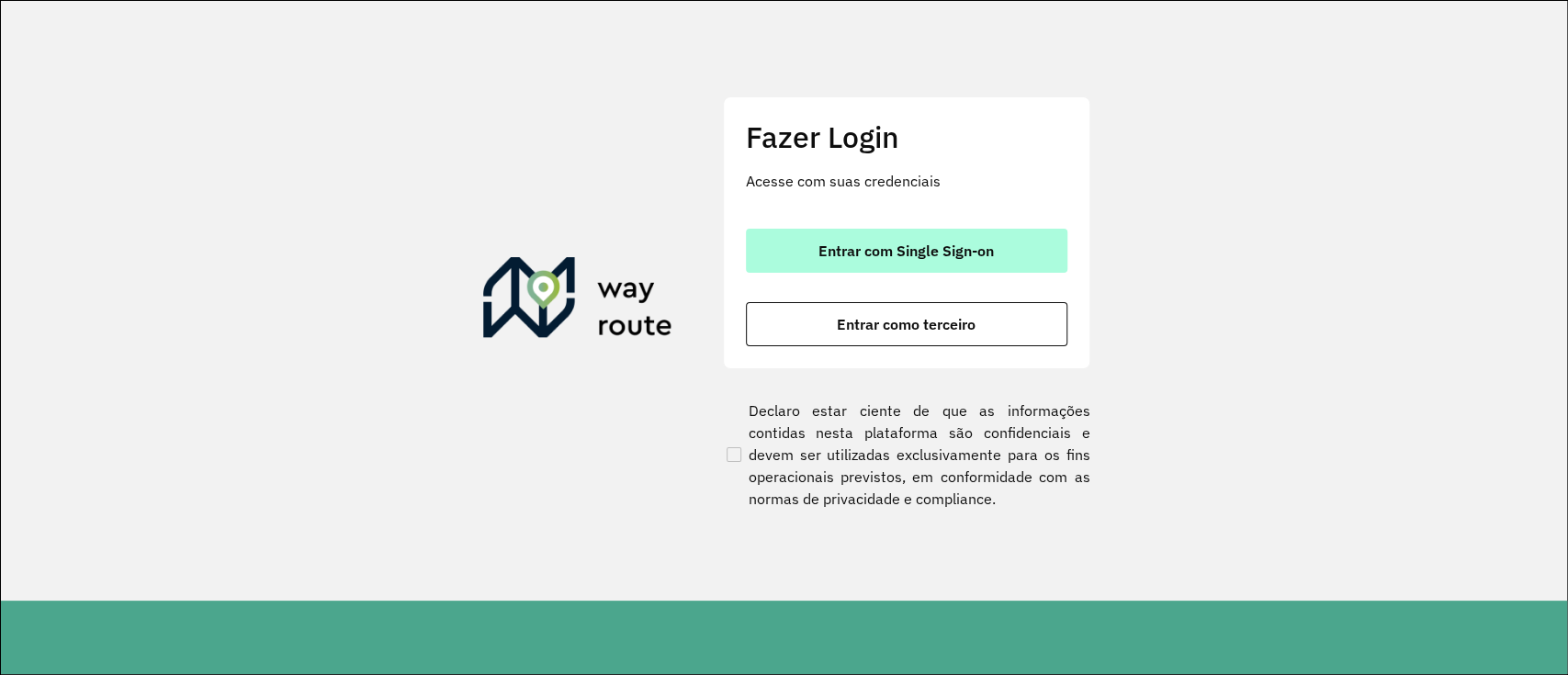
click at [963, 232] on button "Entrar com Single Sign-on" at bounding box center [906, 251] width 321 height 44
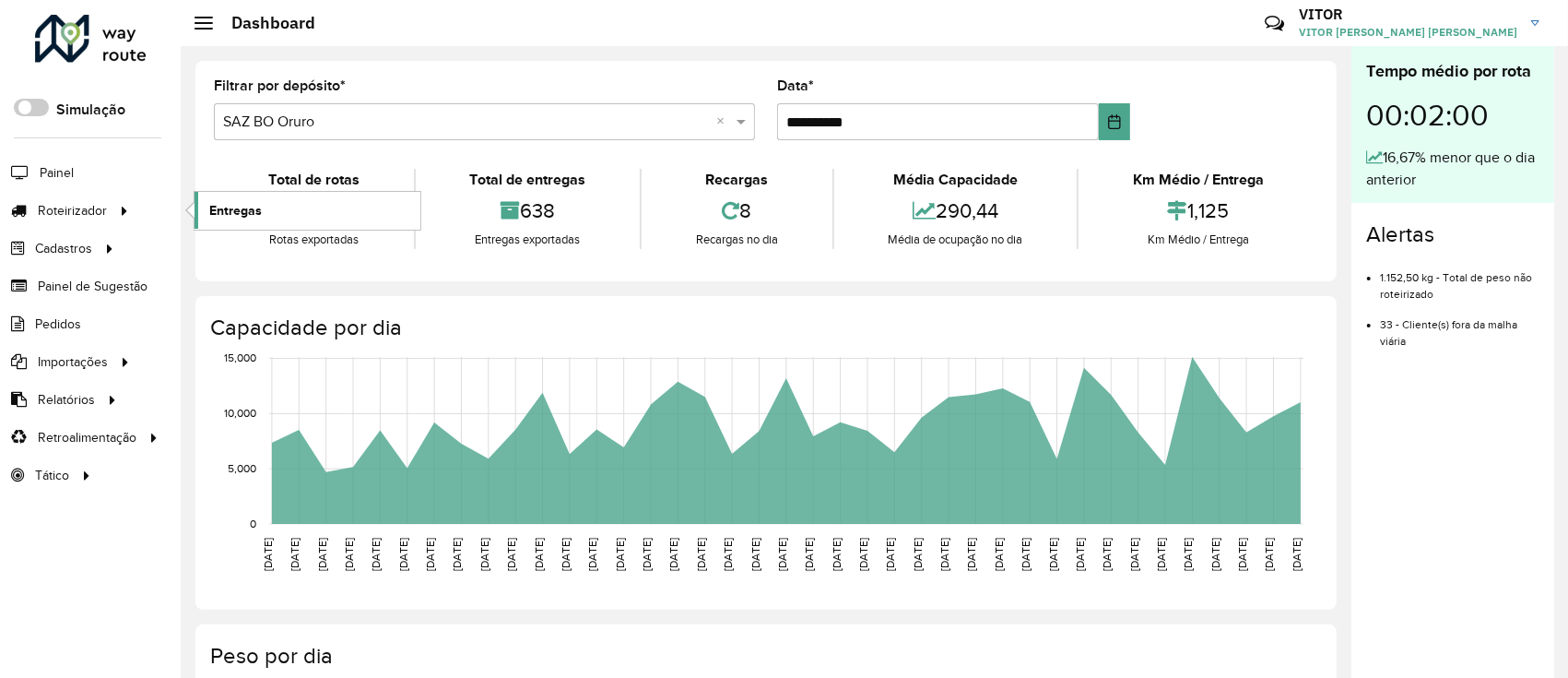
click at [226, 215] on span "Entregas" at bounding box center [236, 211] width 52 height 19
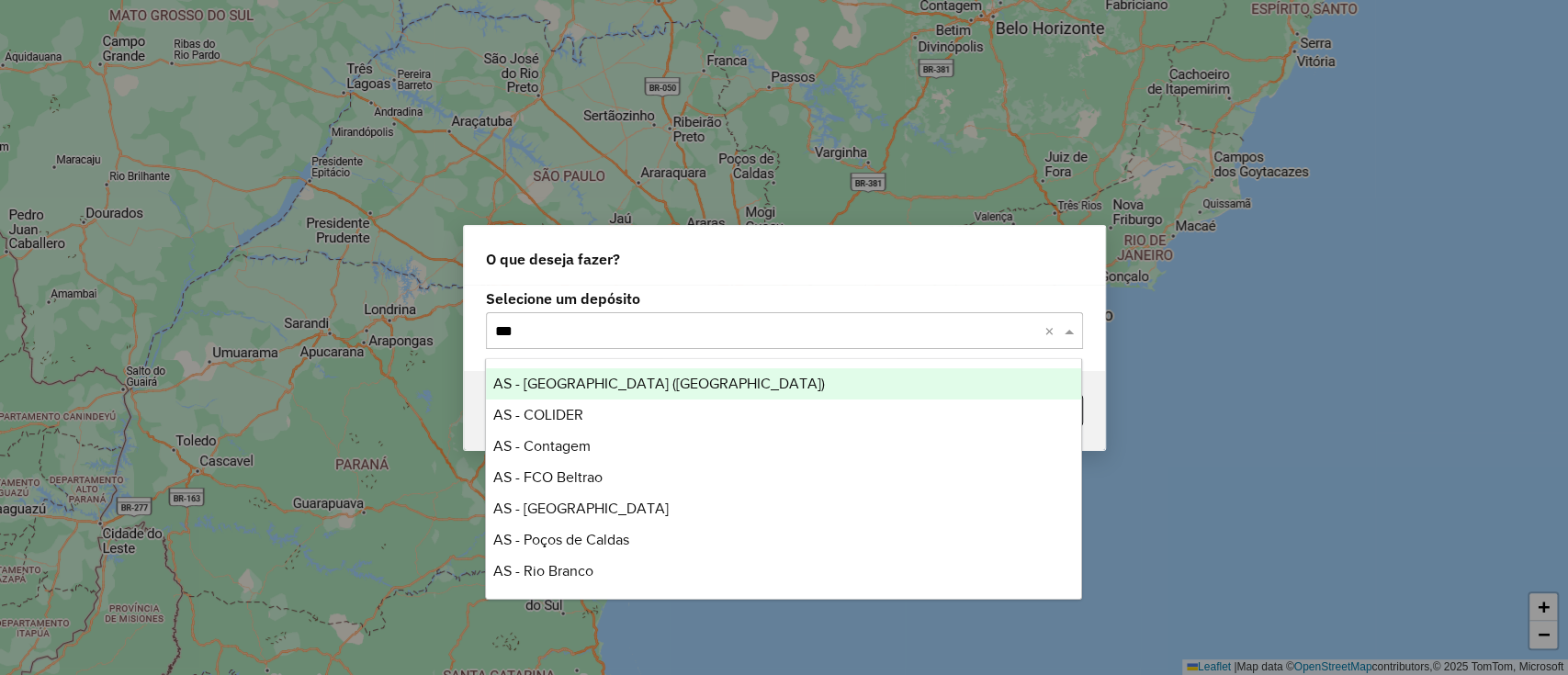
type input "****"
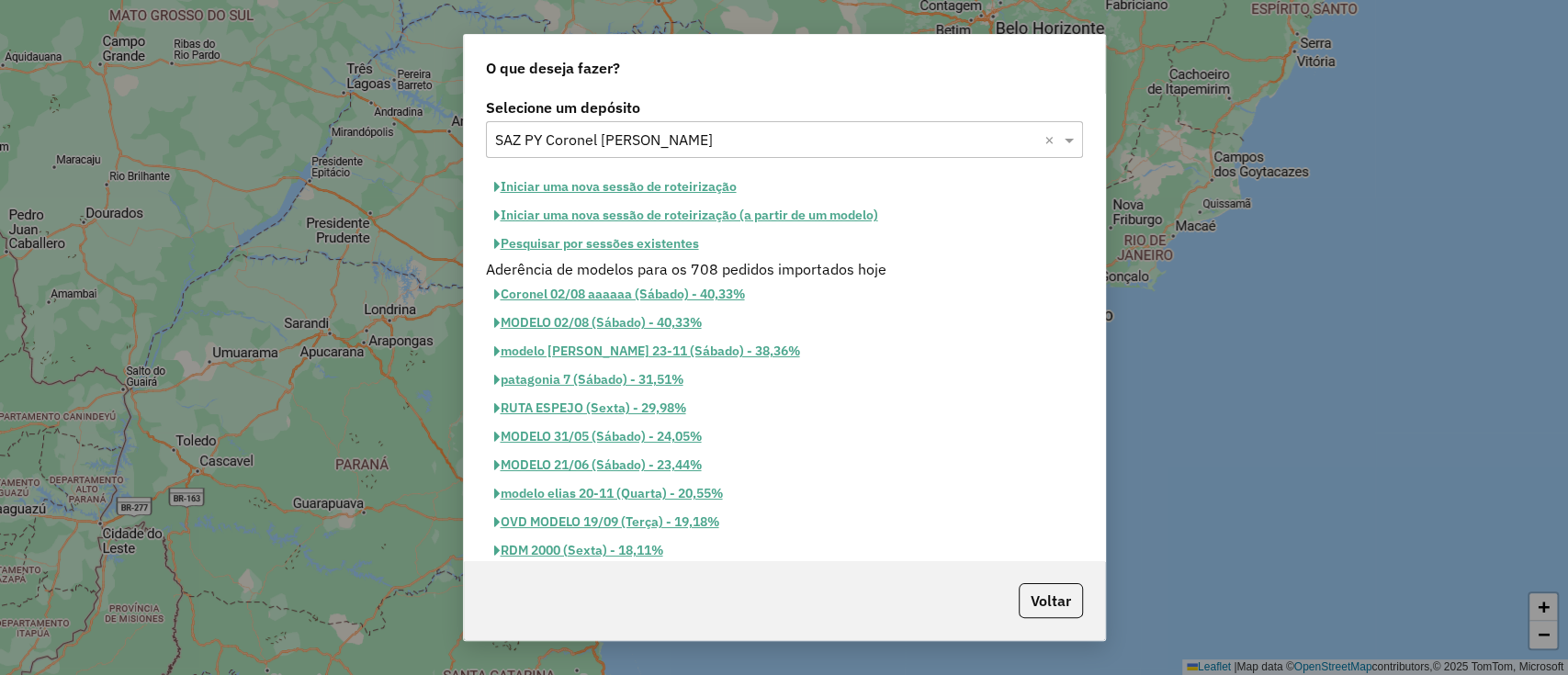
click at [595, 247] on button "Pesquisar por sessões existentes" at bounding box center [596, 244] width 221 height 29
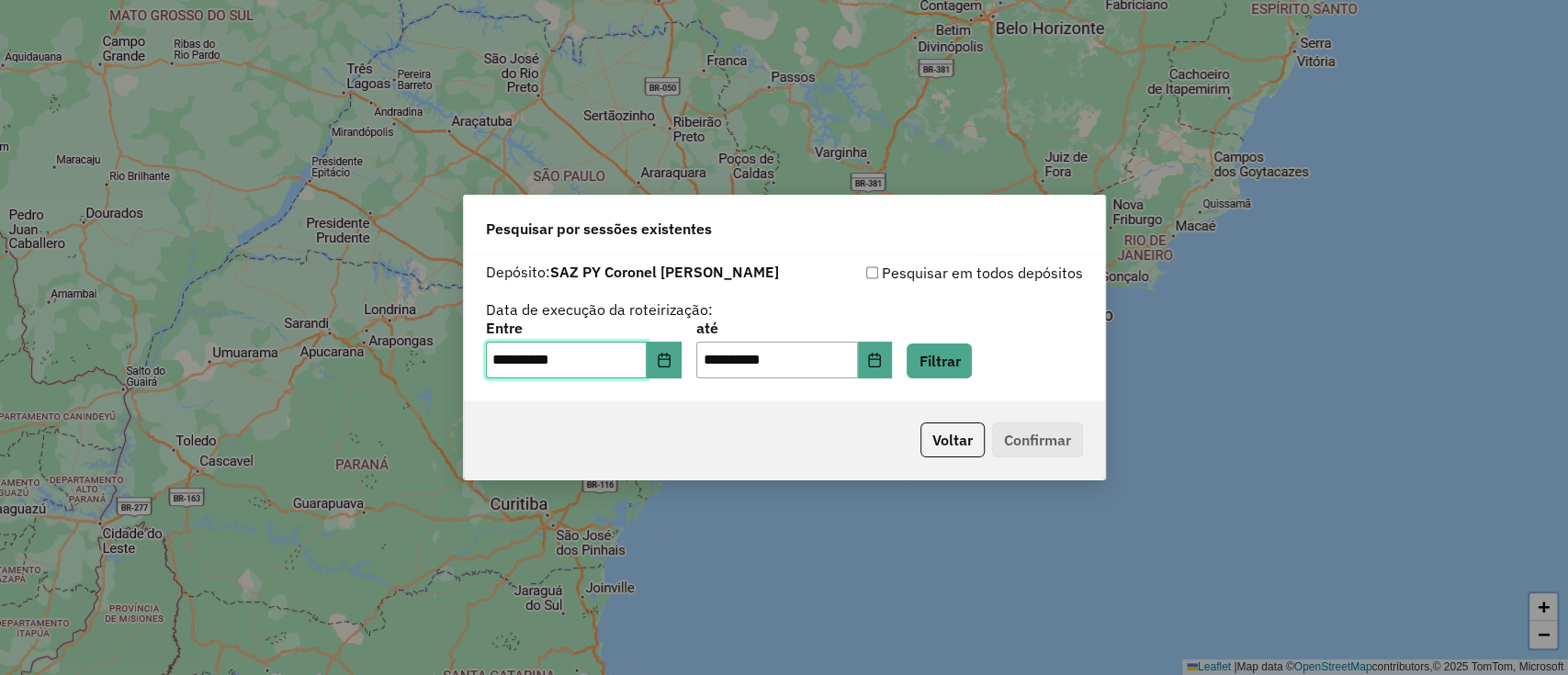
click at [647, 358] on input "**********" at bounding box center [567, 360] width 162 height 37
click at [658, 359] on button "Choose Date" at bounding box center [664, 360] width 35 height 37
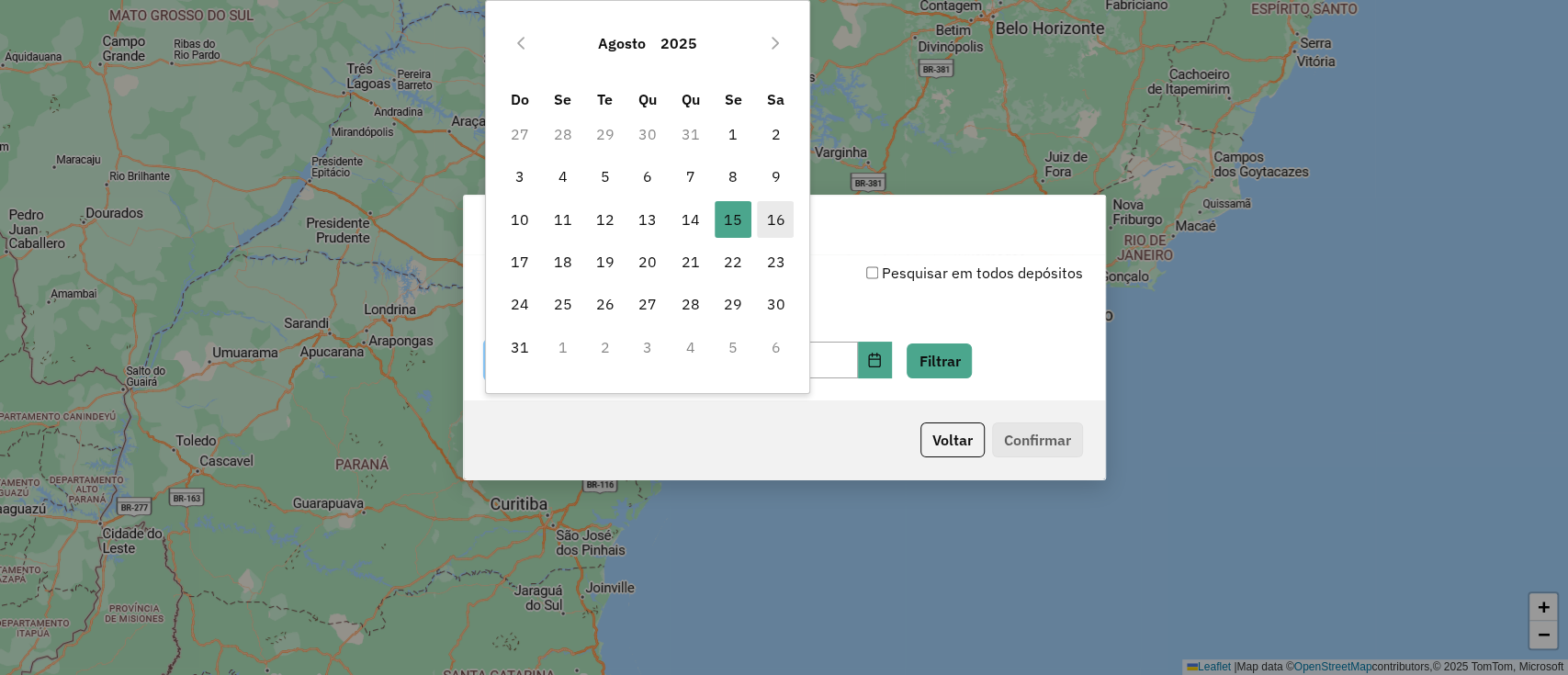
click at [771, 234] on span "16" at bounding box center [775, 219] width 37 height 37
type input "**********"
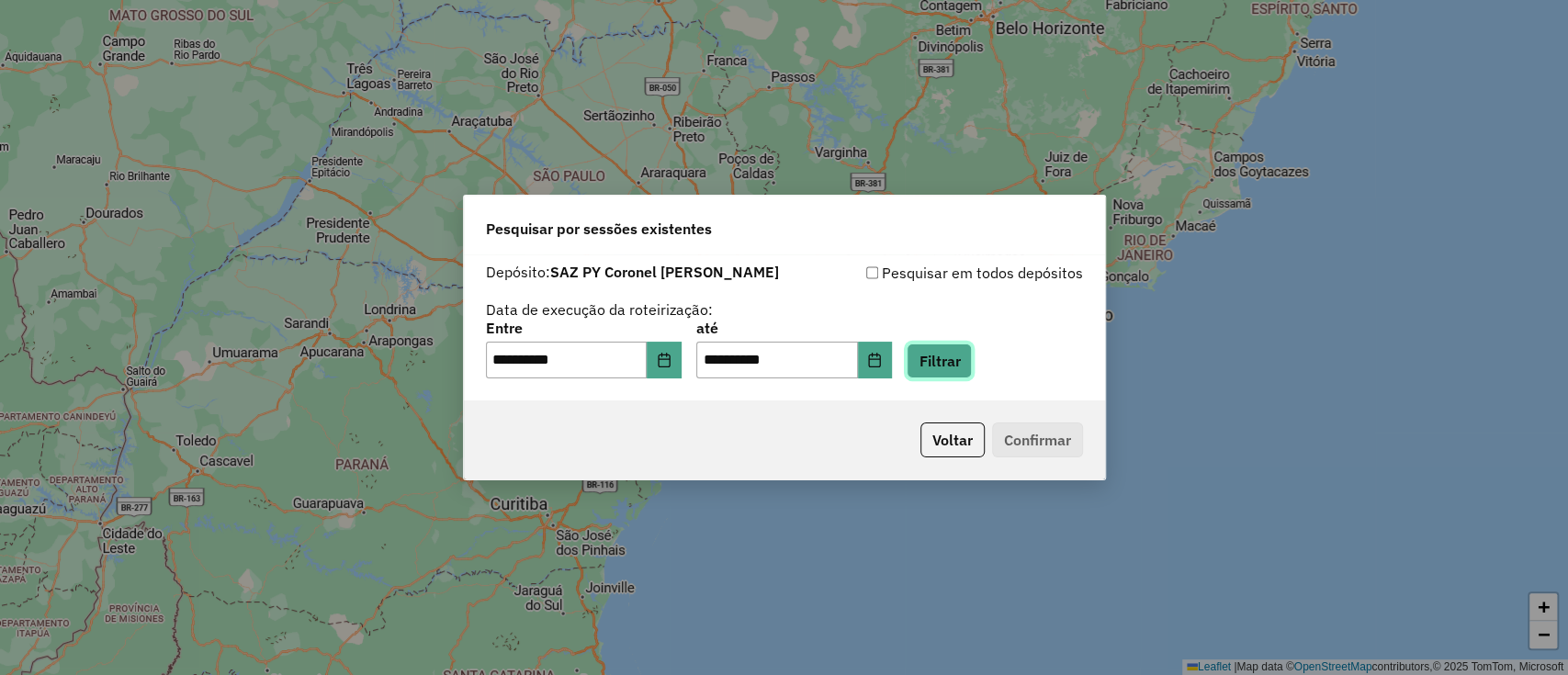
click at [961, 363] on button "Filtrar" at bounding box center [939, 361] width 65 height 35
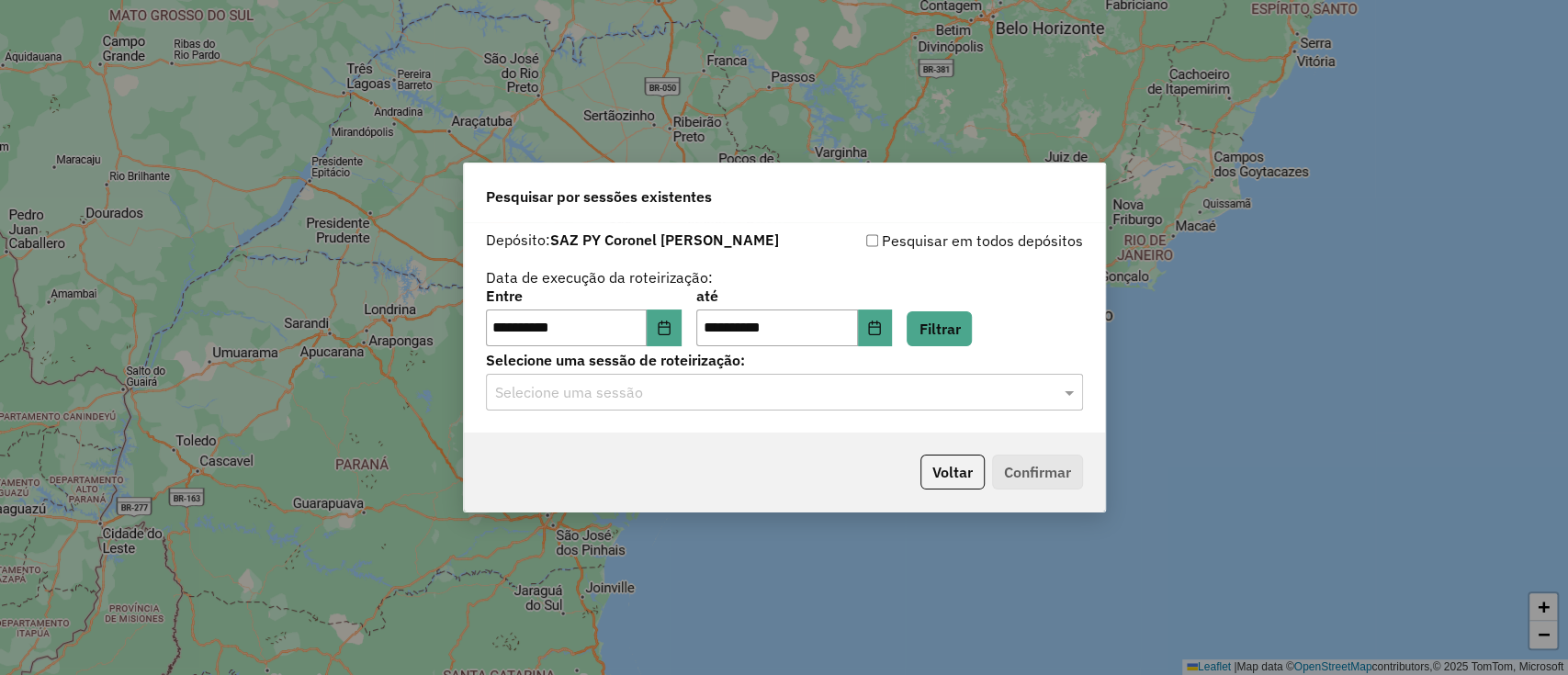
click at [817, 408] on hb-app "**********" at bounding box center [784, 338] width 1568 height 675
click at [817, 408] on div "Selecione uma sessão" at bounding box center [784, 392] width 597 height 37
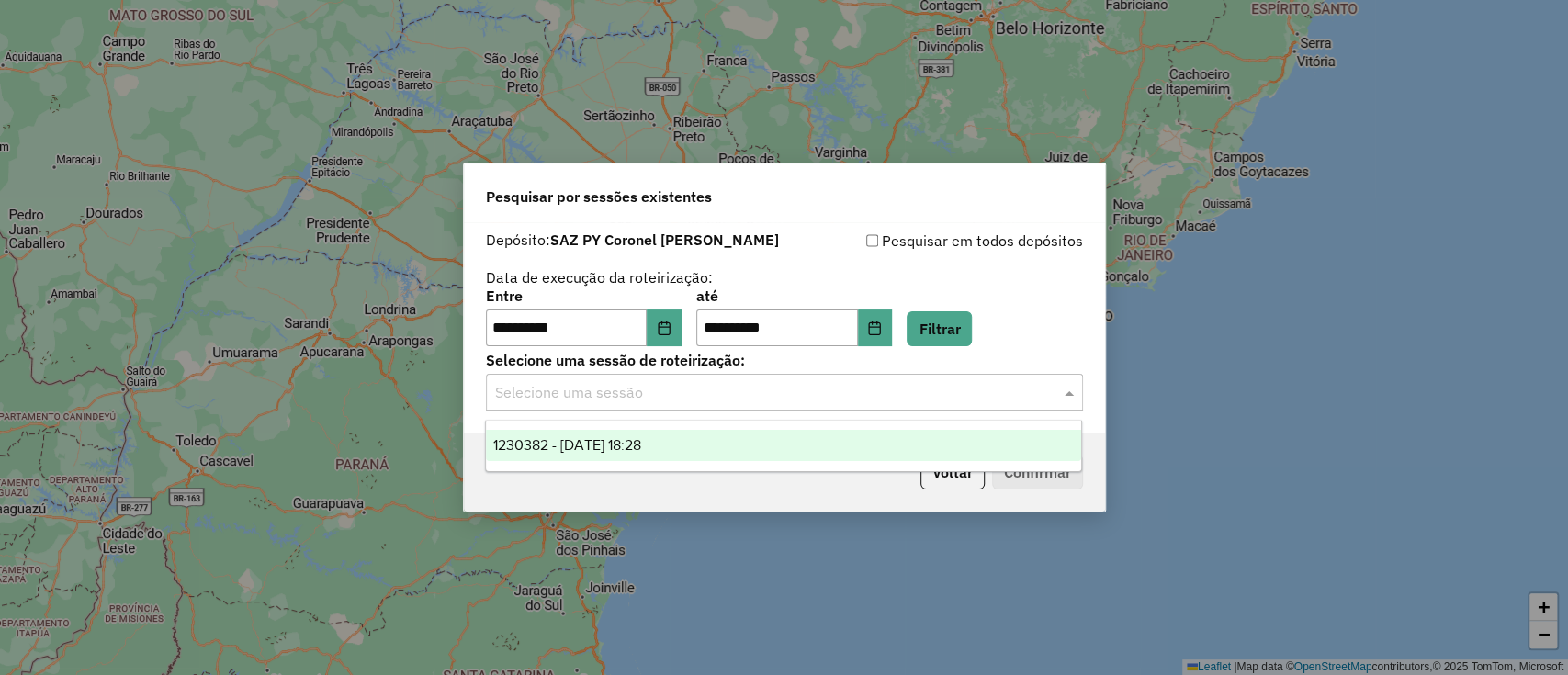
click at [779, 440] on div "1230382 - 16/08/2025 18:28" at bounding box center [783, 445] width 595 height 31
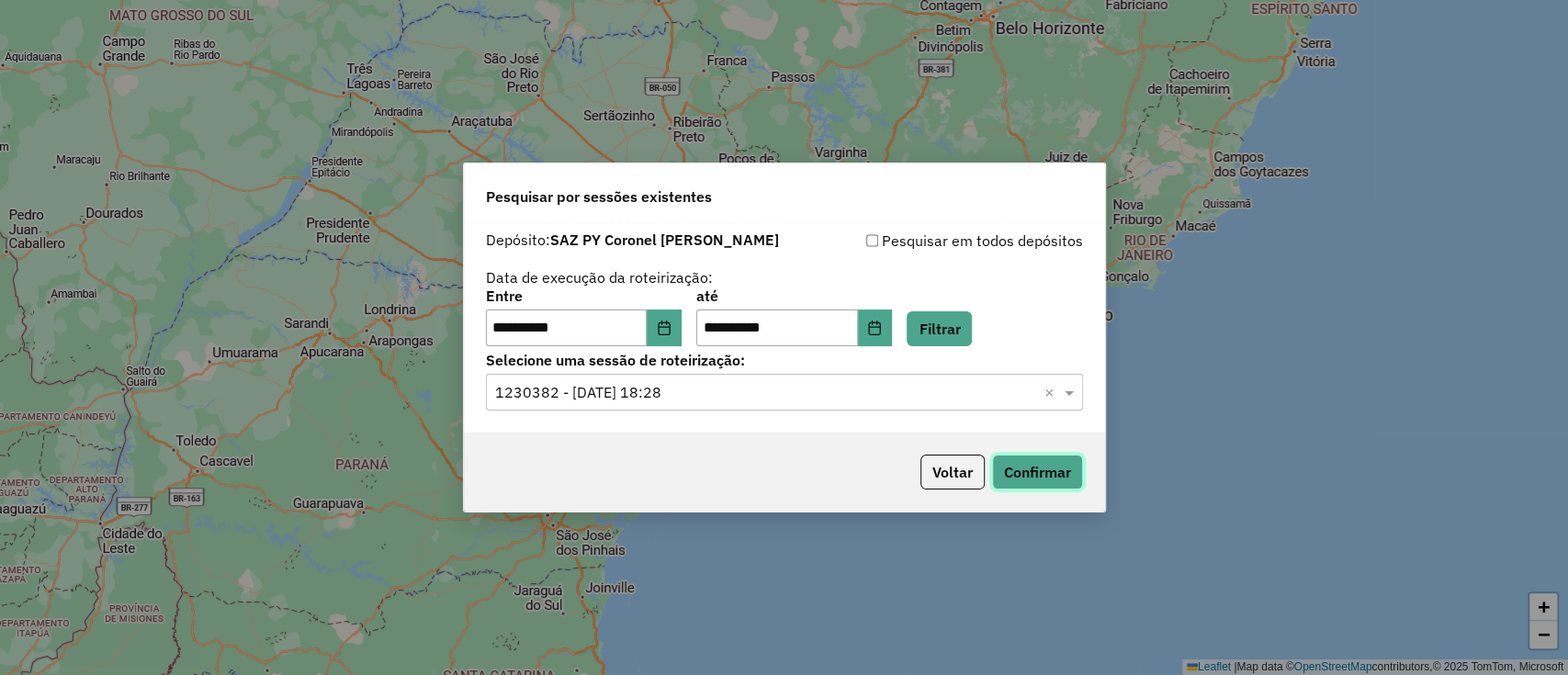
click at [1013, 478] on button "Confirmar" at bounding box center [1037, 472] width 91 height 35
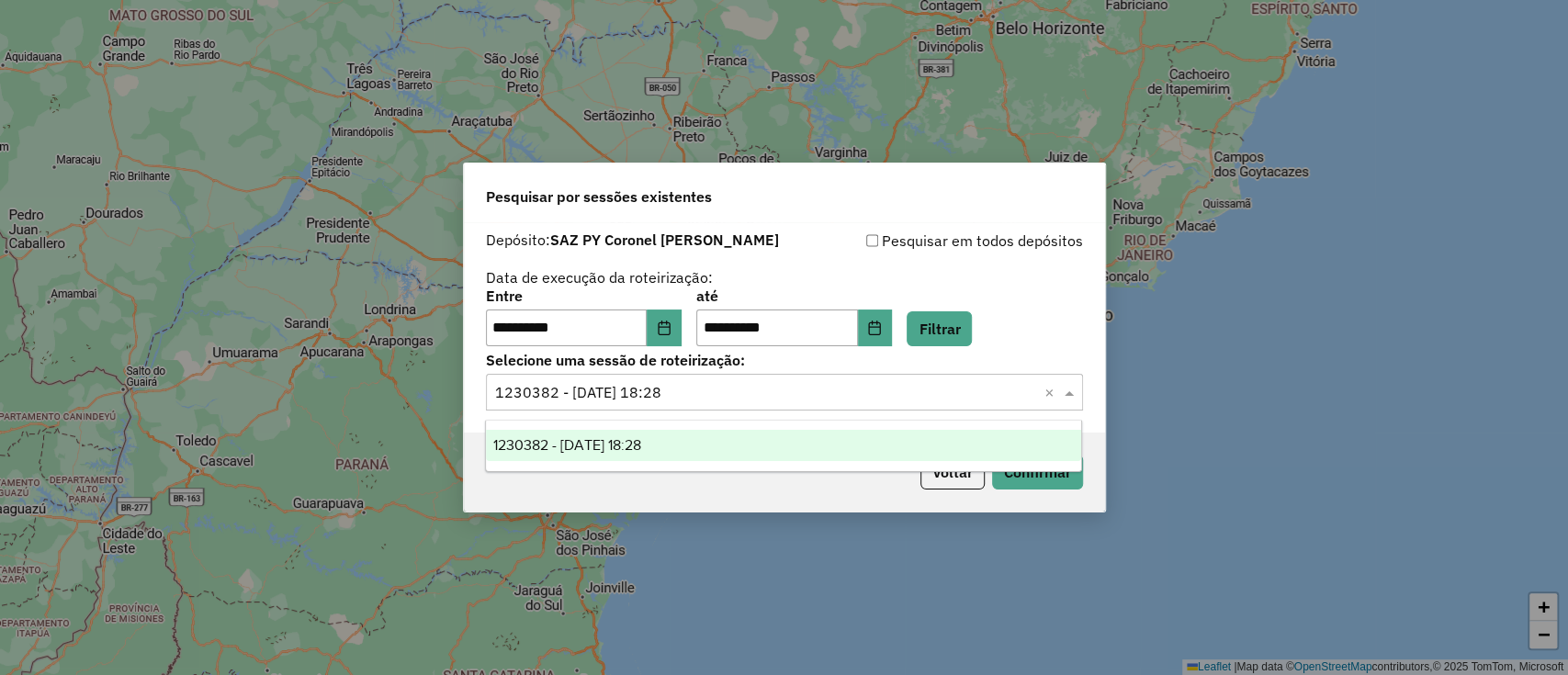
click at [887, 382] on input "text" at bounding box center [766, 392] width 542 height 22
click at [956, 485] on button "Voltar" at bounding box center [952, 472] width 64 height 35
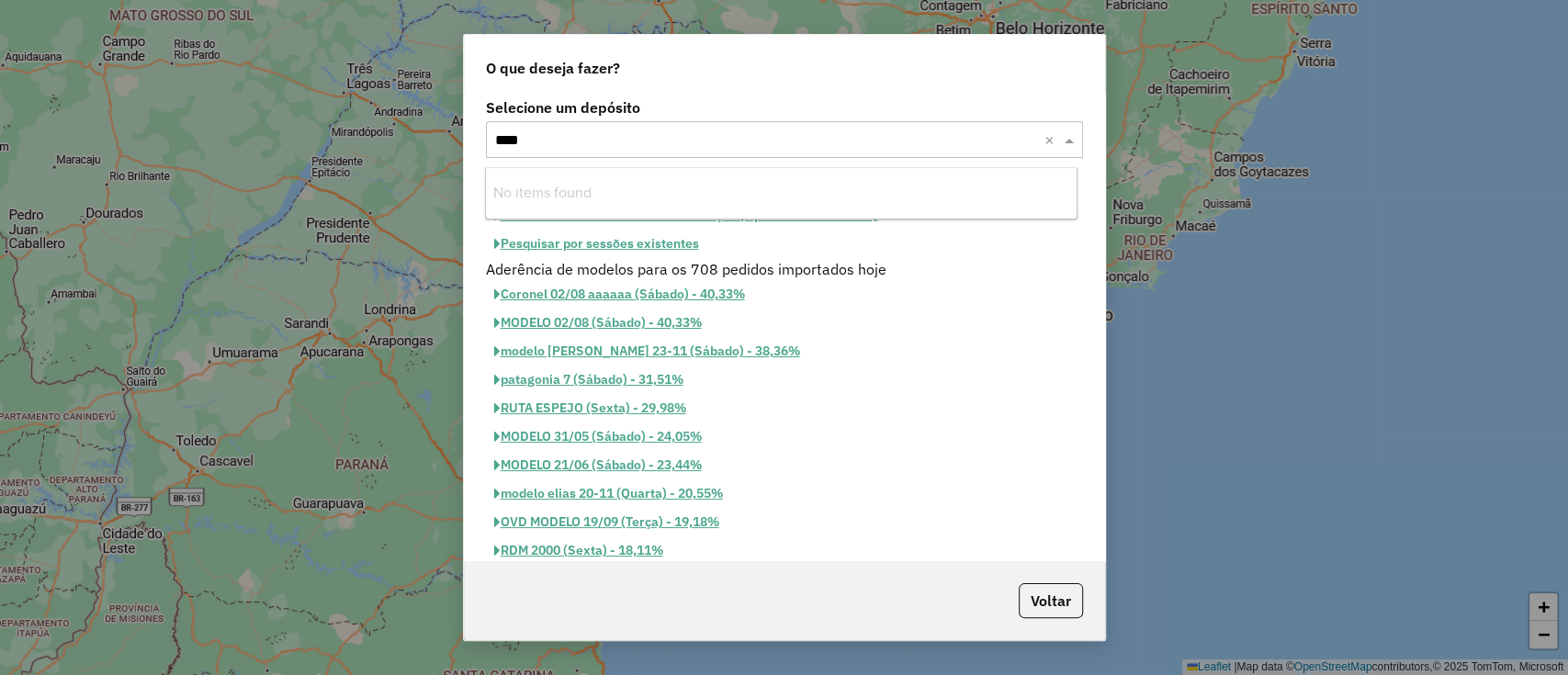
type input "**"
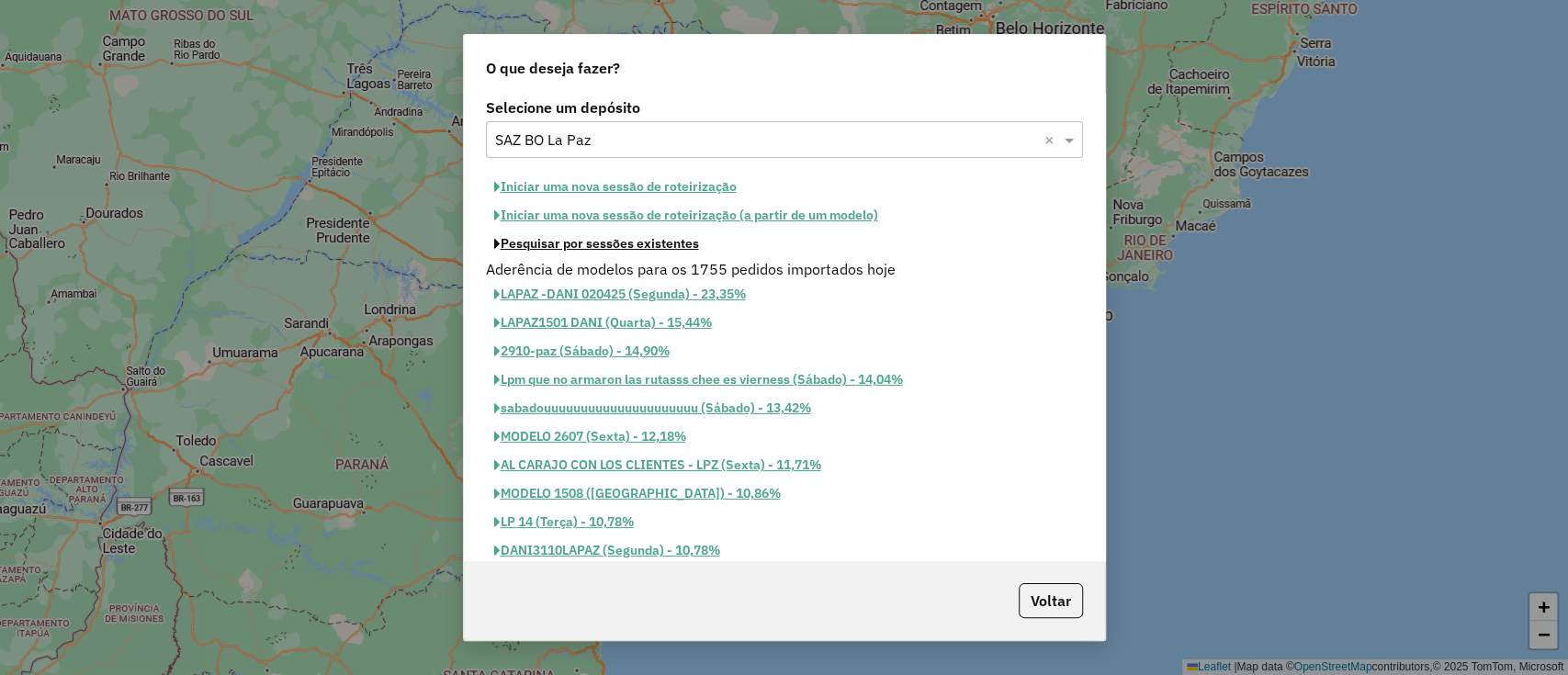
click at [684, 251] on button "Pesquisar por sessões existentes" at bounding box center [596, 244] width 221 height 29
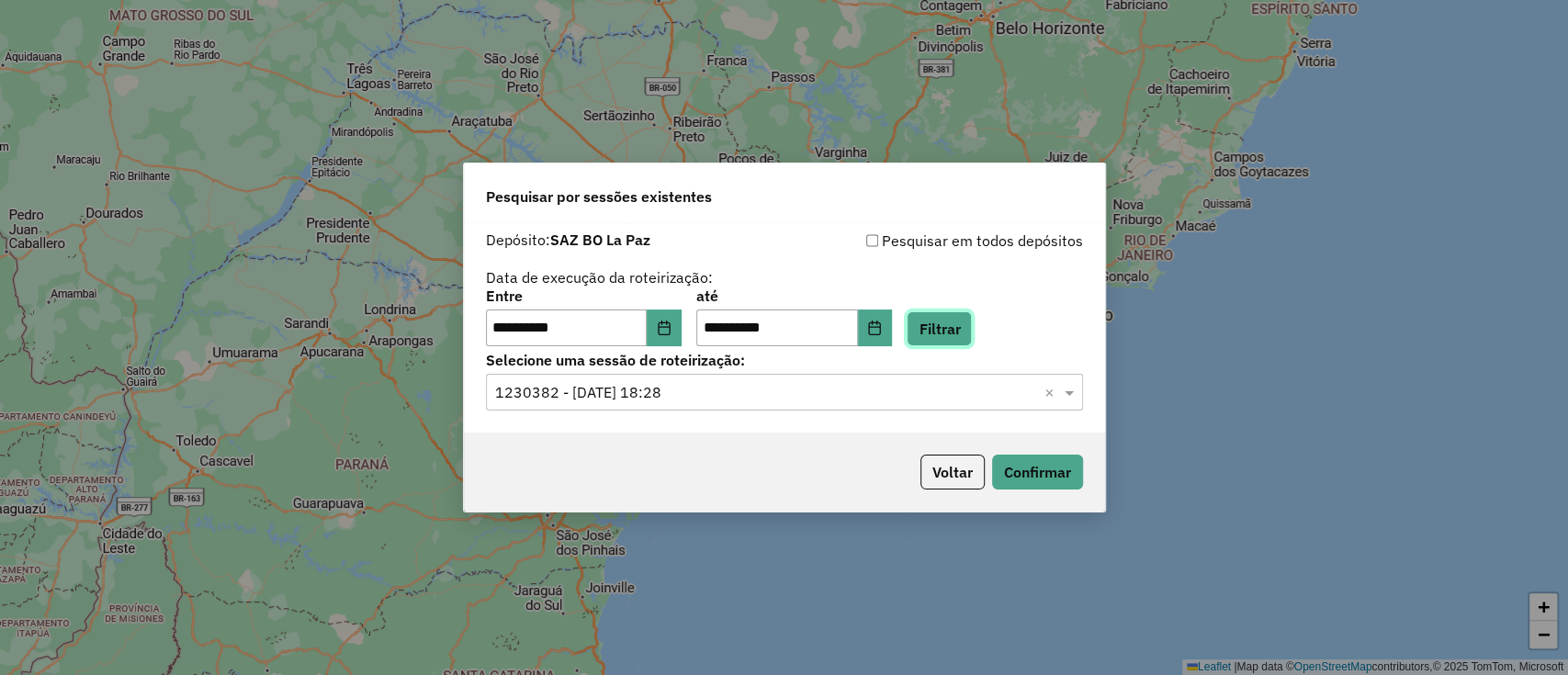
click at [954, 335] on button "Filtrar" at bounding box center [939, 329] width 65 height 35
click at [822, 386] on hb-app "**********" at bounding box center [784, 338] width 1568 height 675
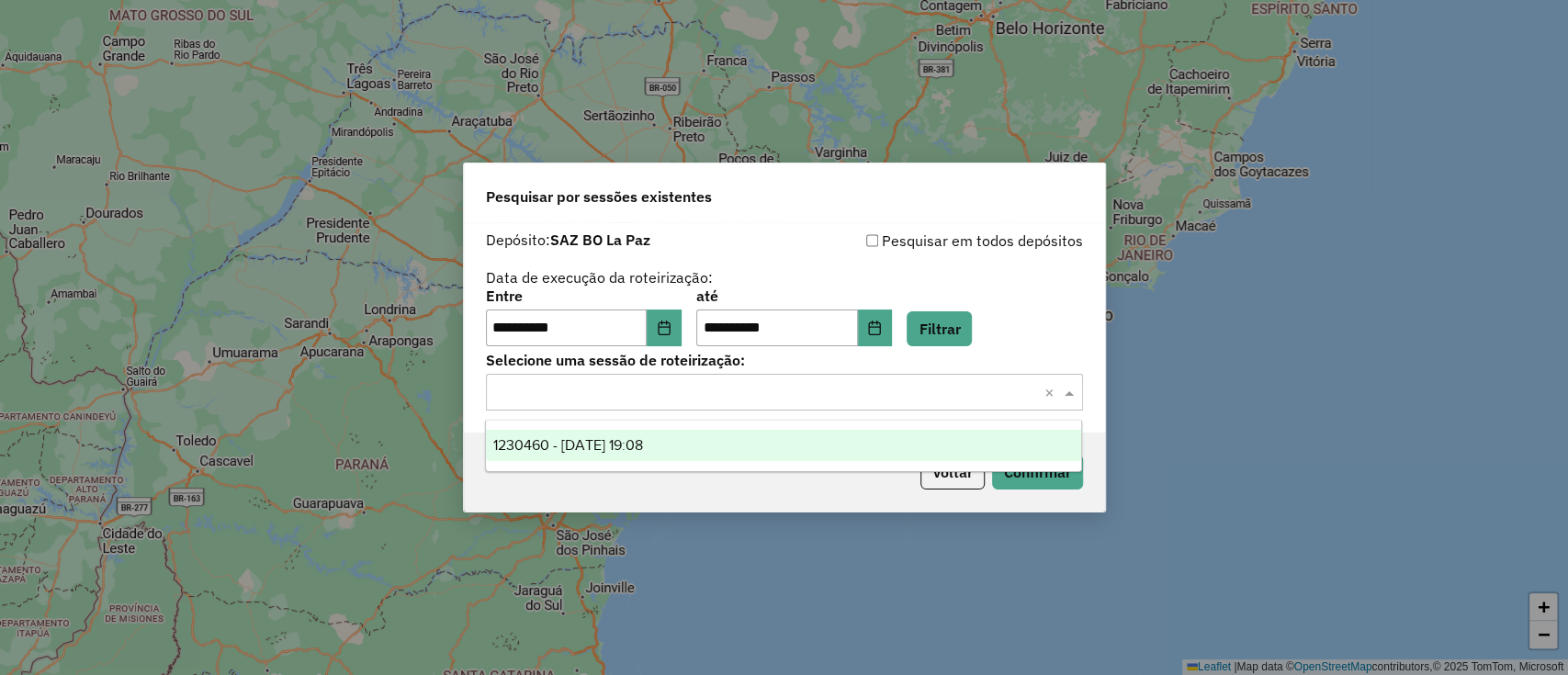
click at [822, 386] on input "text" at bounding box center [766, 392] width 542 height 22
click at [779, 433] on div "1230460 - 16/08/2025 19:08" at bounding box center [783, 445] width 595 height 31
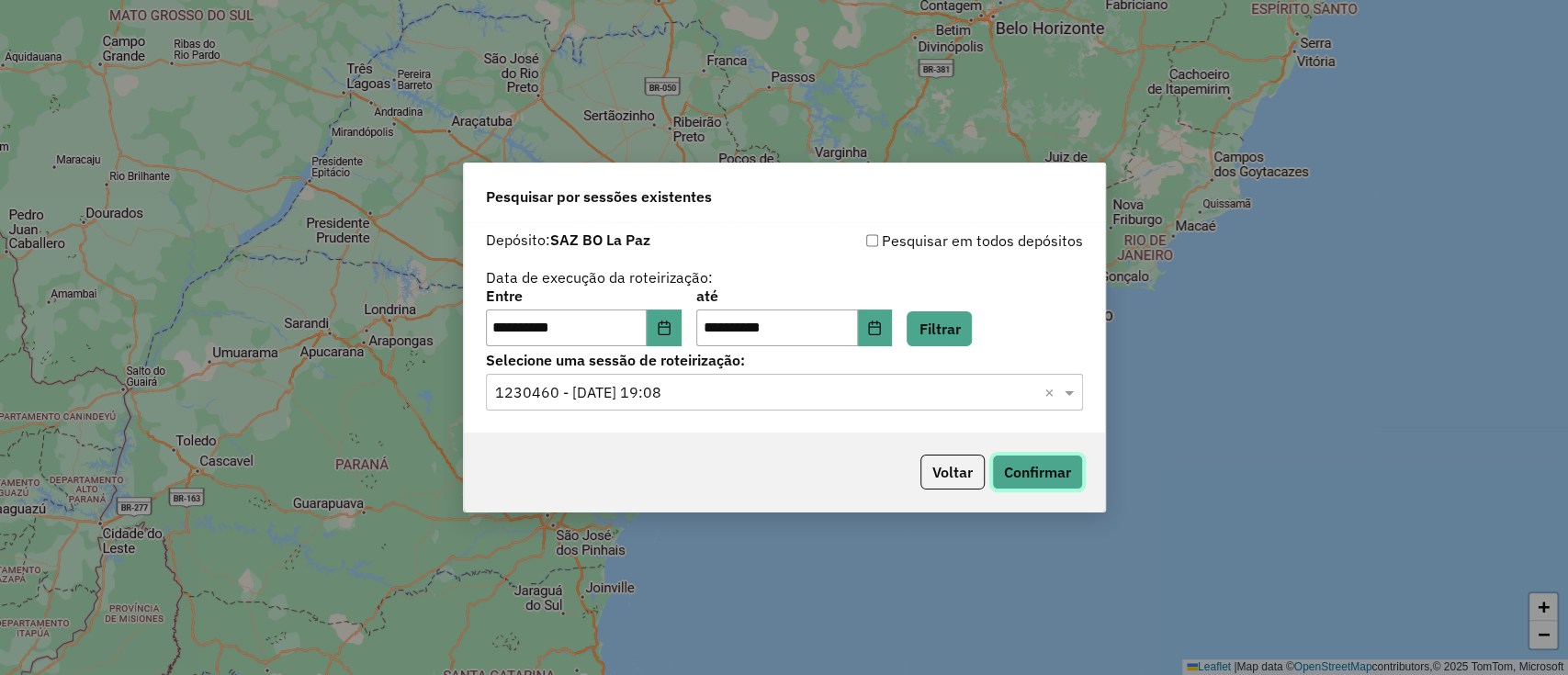
click at [1068, 474] on button "Confirmar" at bounding box center [1037, 472] width 91 height 35
click at [937, 474] on button "Voltar" at bounding box center [952, 472] width 64 height 35
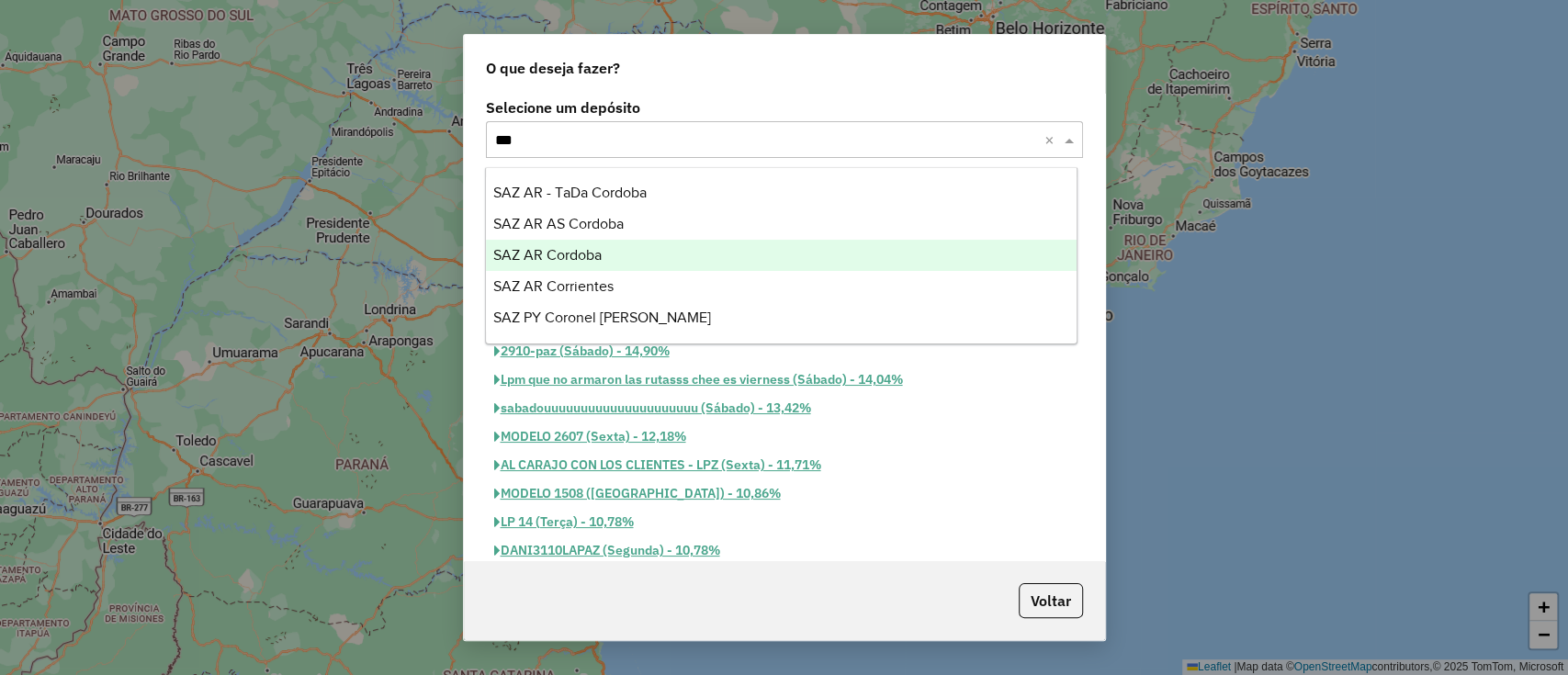
type input "****"
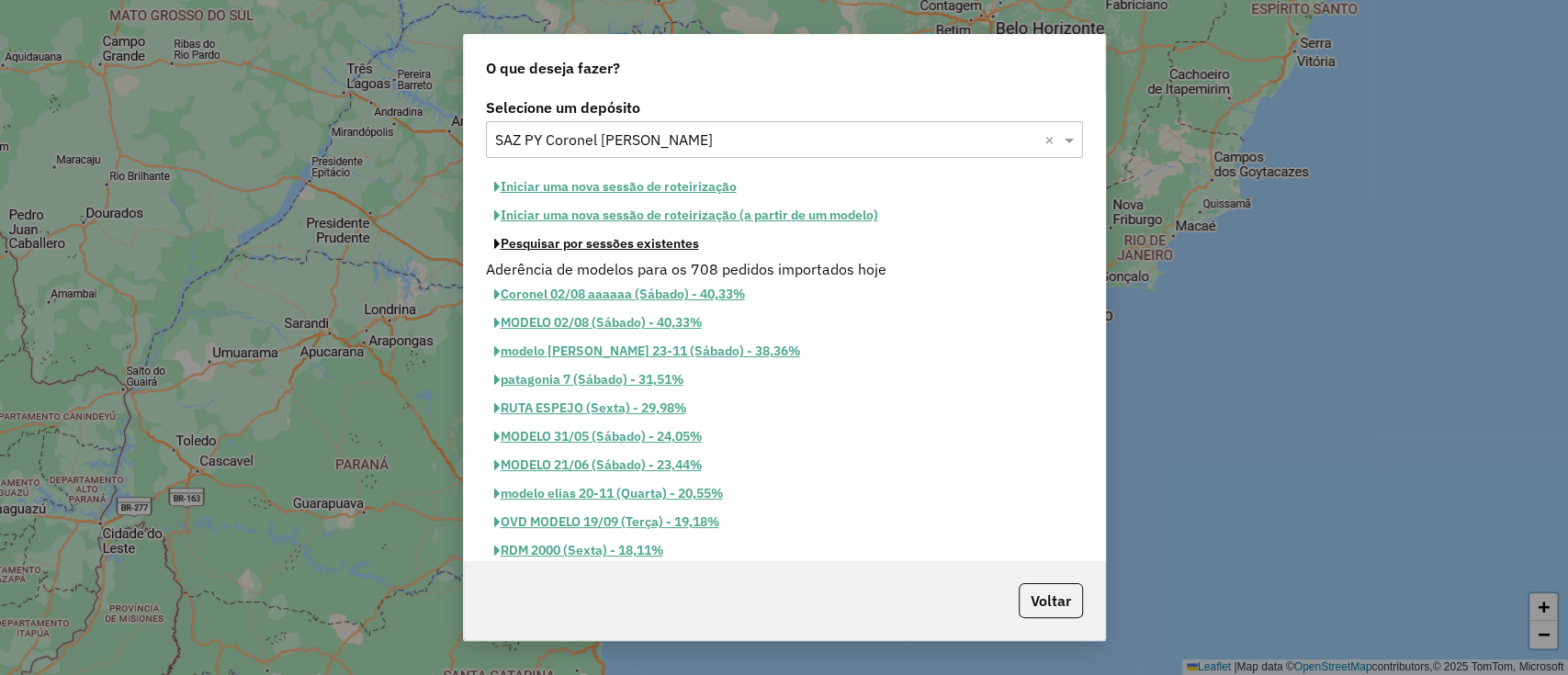
click at [659, 239] on button "Pesquisar por sessões existentes" at bounding box center [596, 244] width 221 height 29
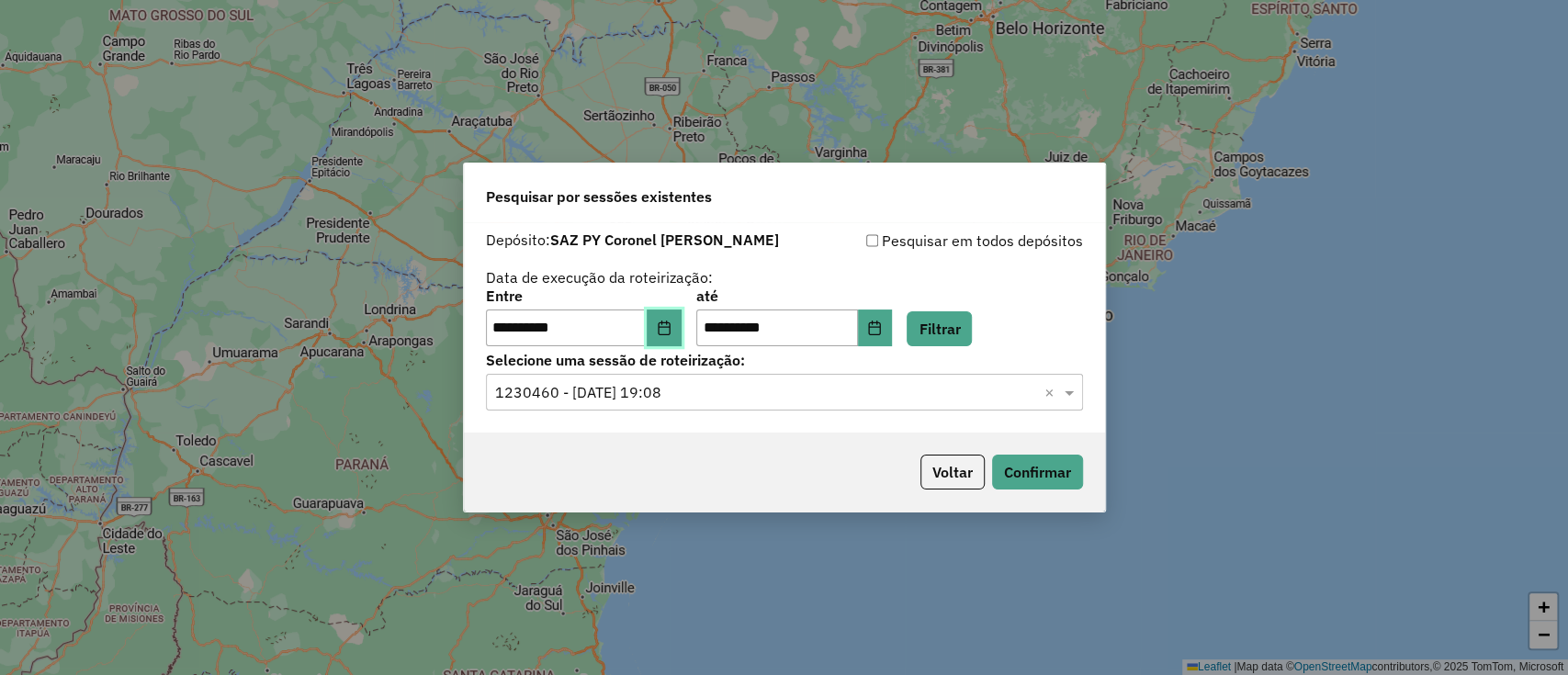
click at [679, 336] on button "Choose Date" at bounding box center [664, 328] width 35 height 37
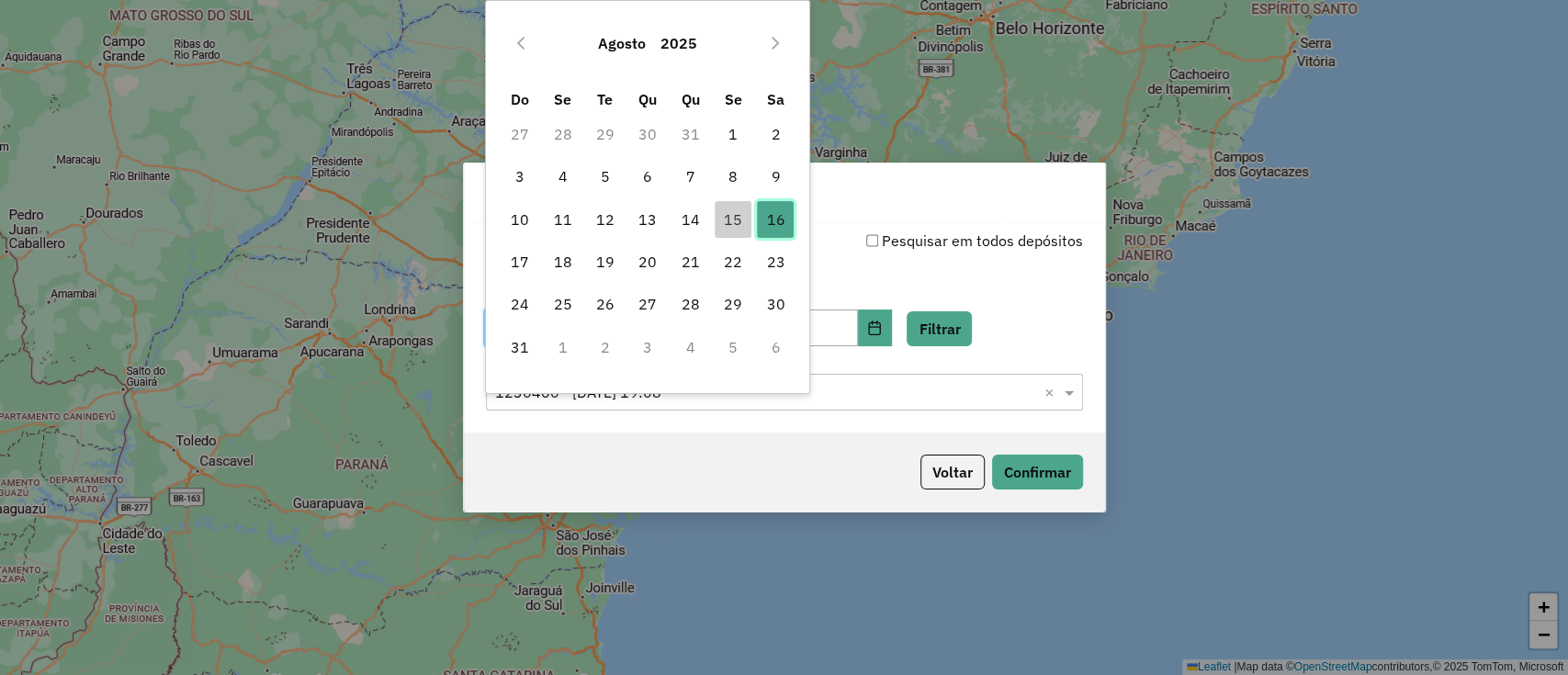
click at [770, 228] on span "16" at bounding box center [775, 219] width 37 height 37
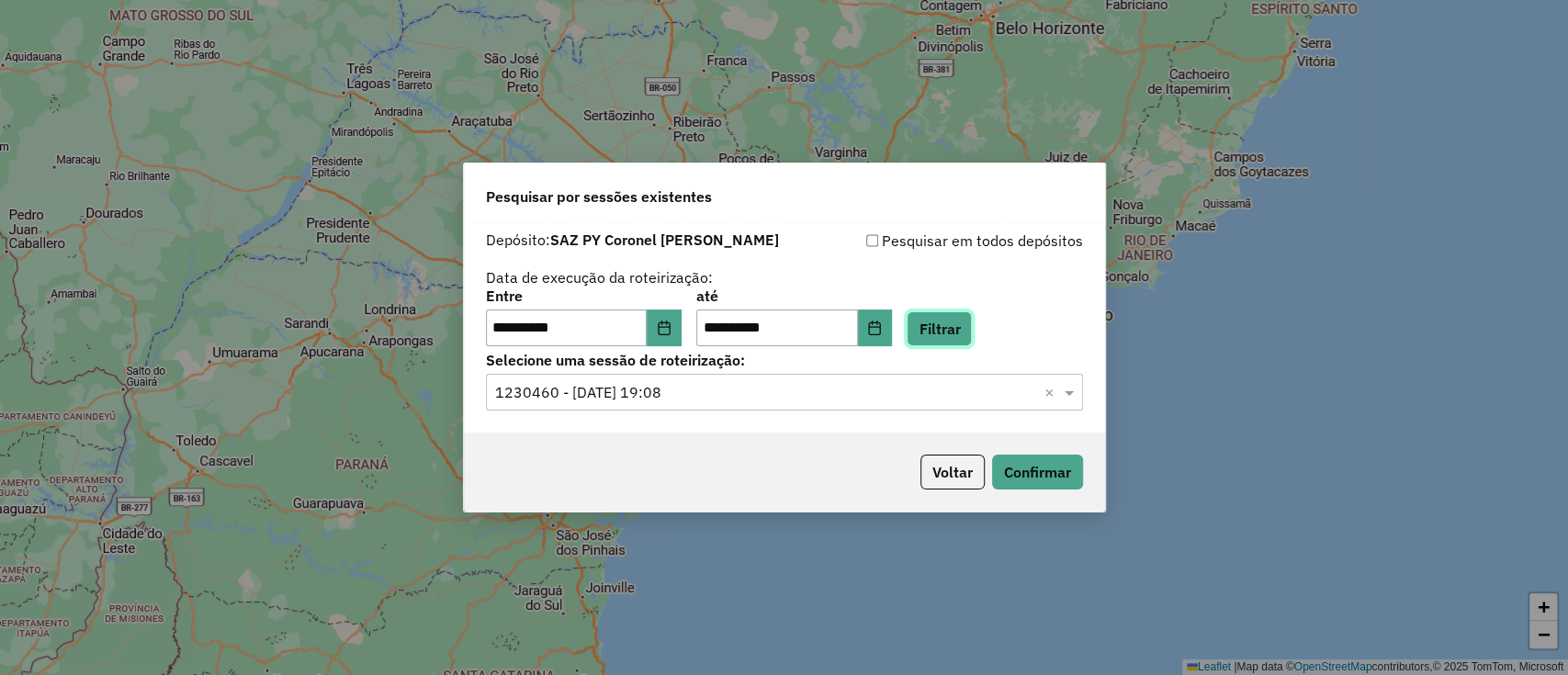
click at [953, 327] on button "Filtrar" at bounding box center [939, 329] width 65 height 35
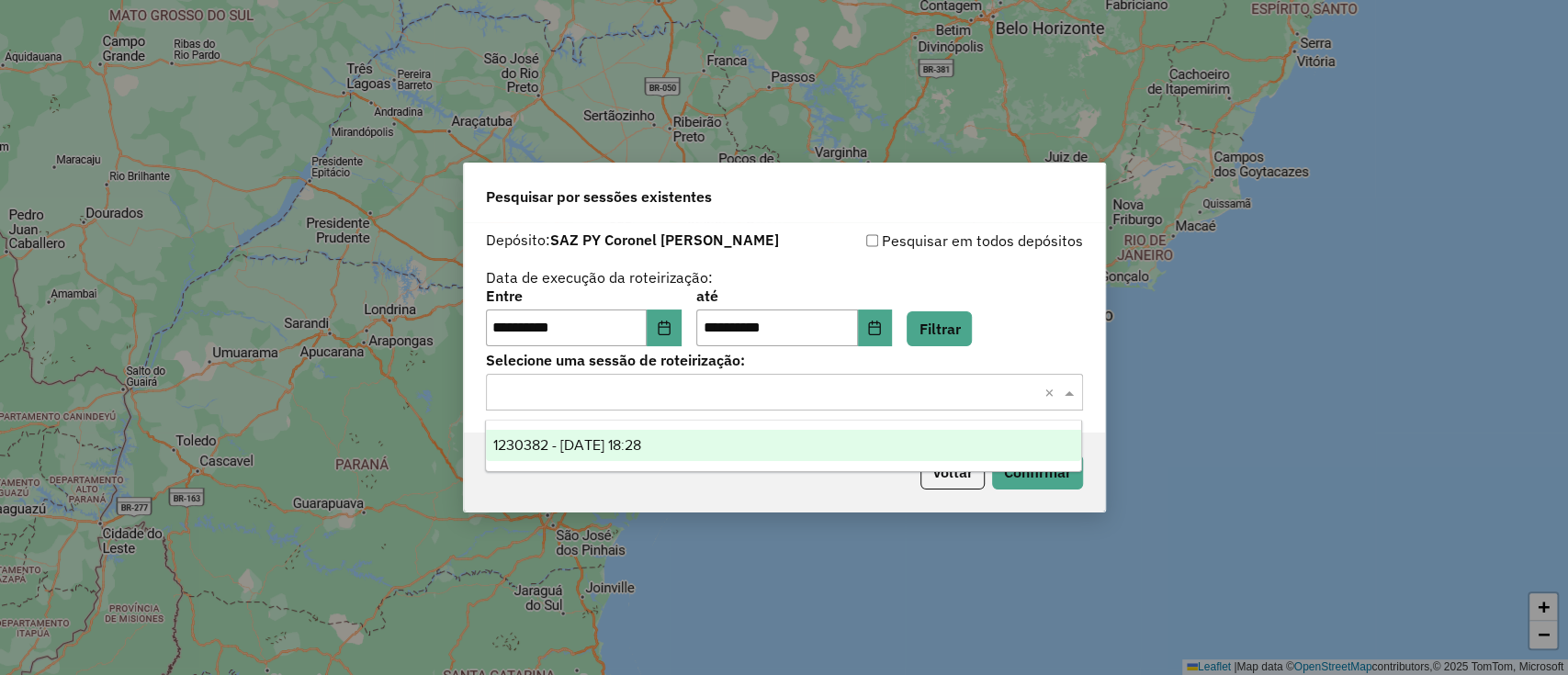
click at [785, 403] on div "Selecione uma sessão × ×" at bounding box center [784, 392] width 597 height 37
click at [767, 425] on ng-dropdown-panel "1230382 - 16/08/2025 18:28" at bounding box center [783, 445] width 597 height 52
click at [769, 437] on div "1230382 - 16/08/2025 18:28" at bounding box center [783, 445] width 595 height 31
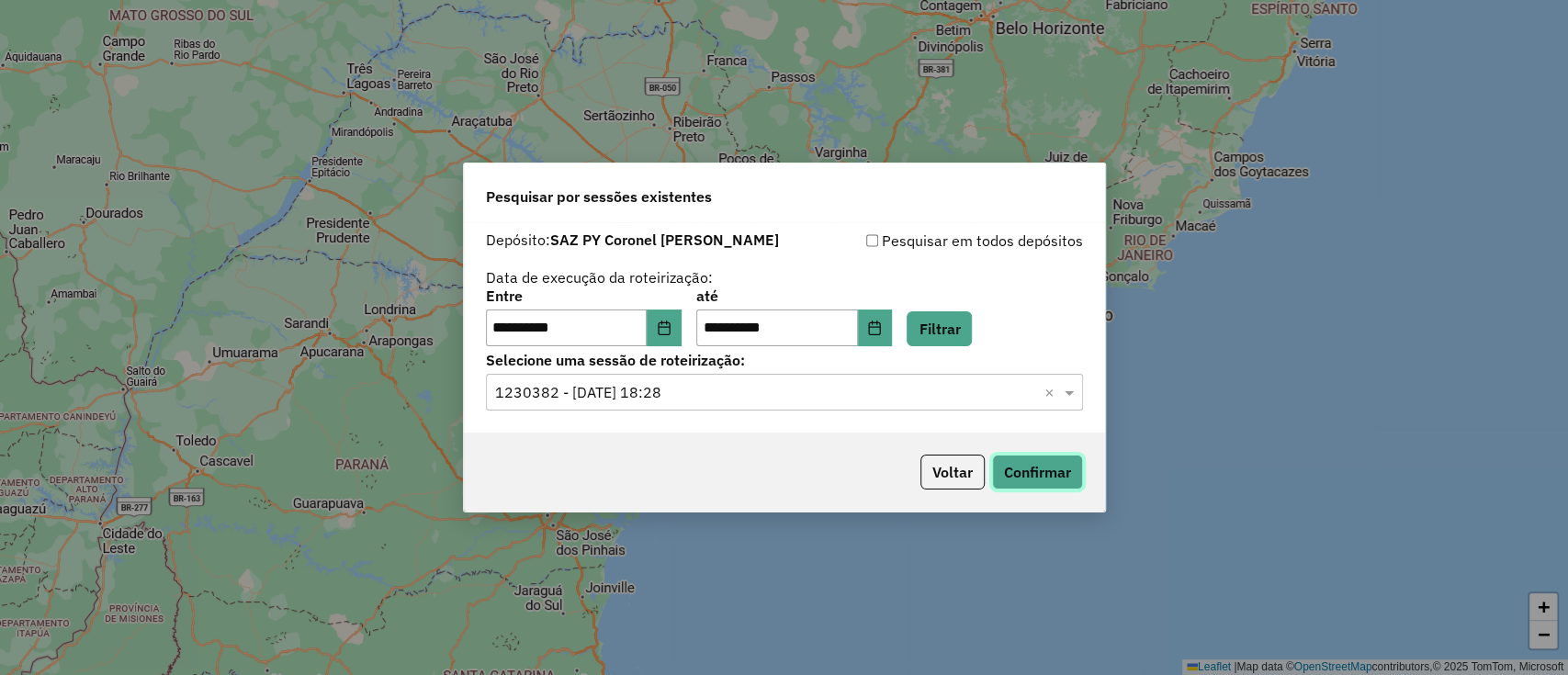
click at [1028, 474] on button "Confirmar" at bounding box center [1037, 472] width 91 height 35
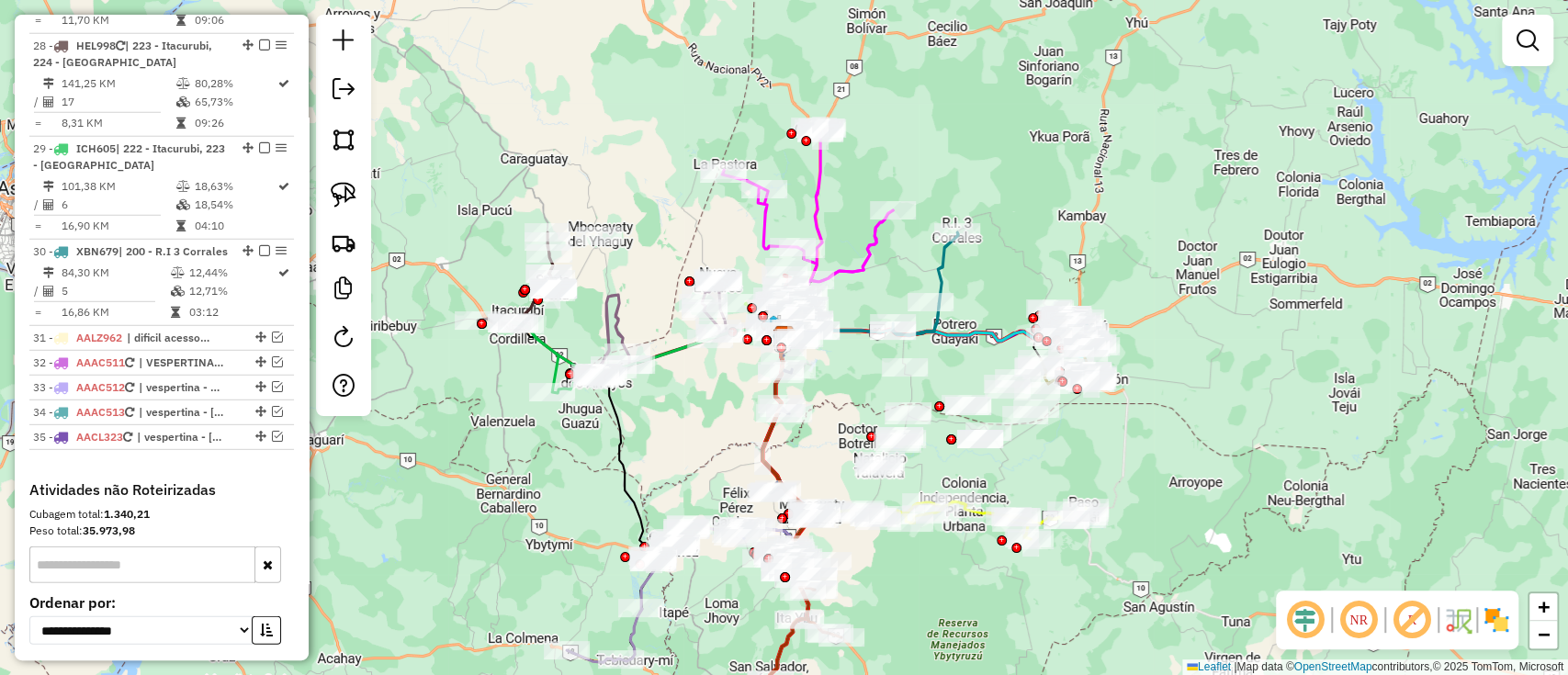
scroll to position [3397, 0]
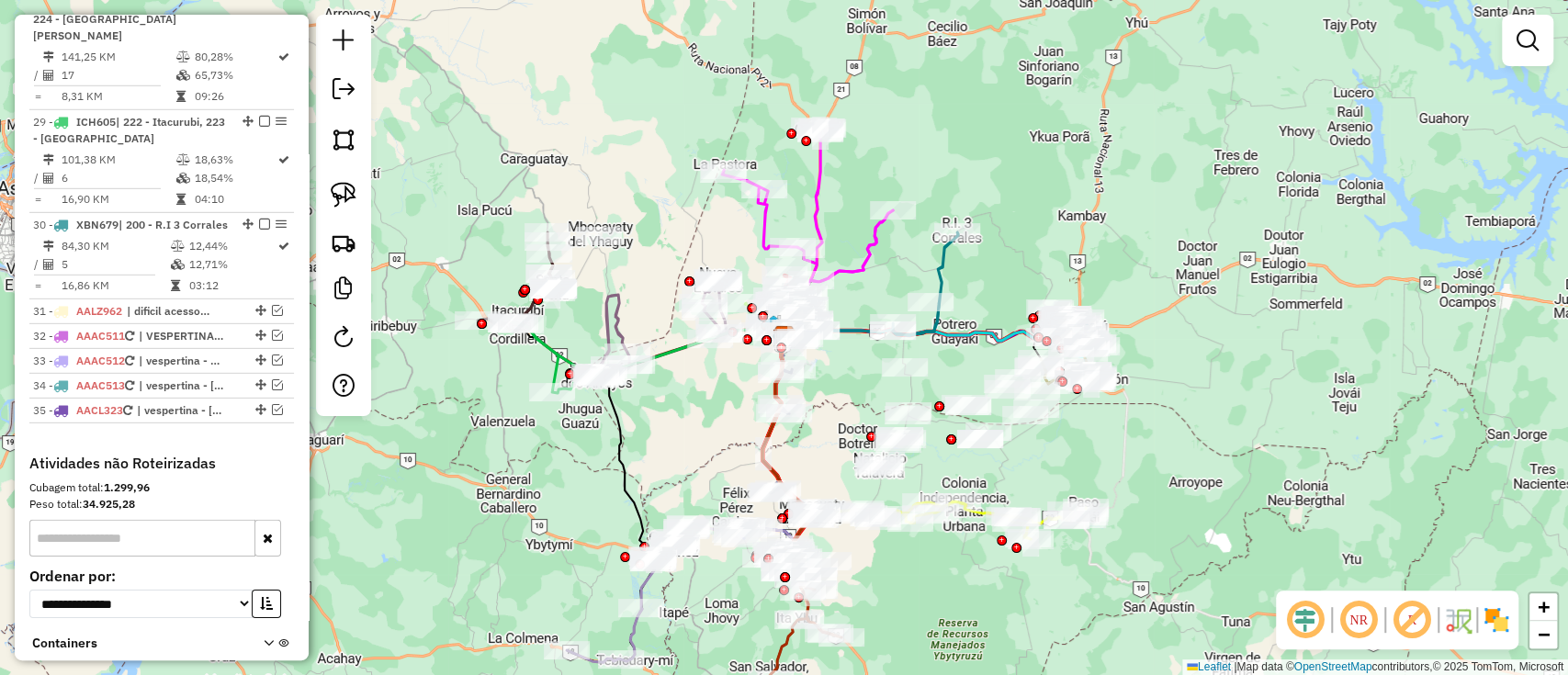
scroll to position [3593, 0]
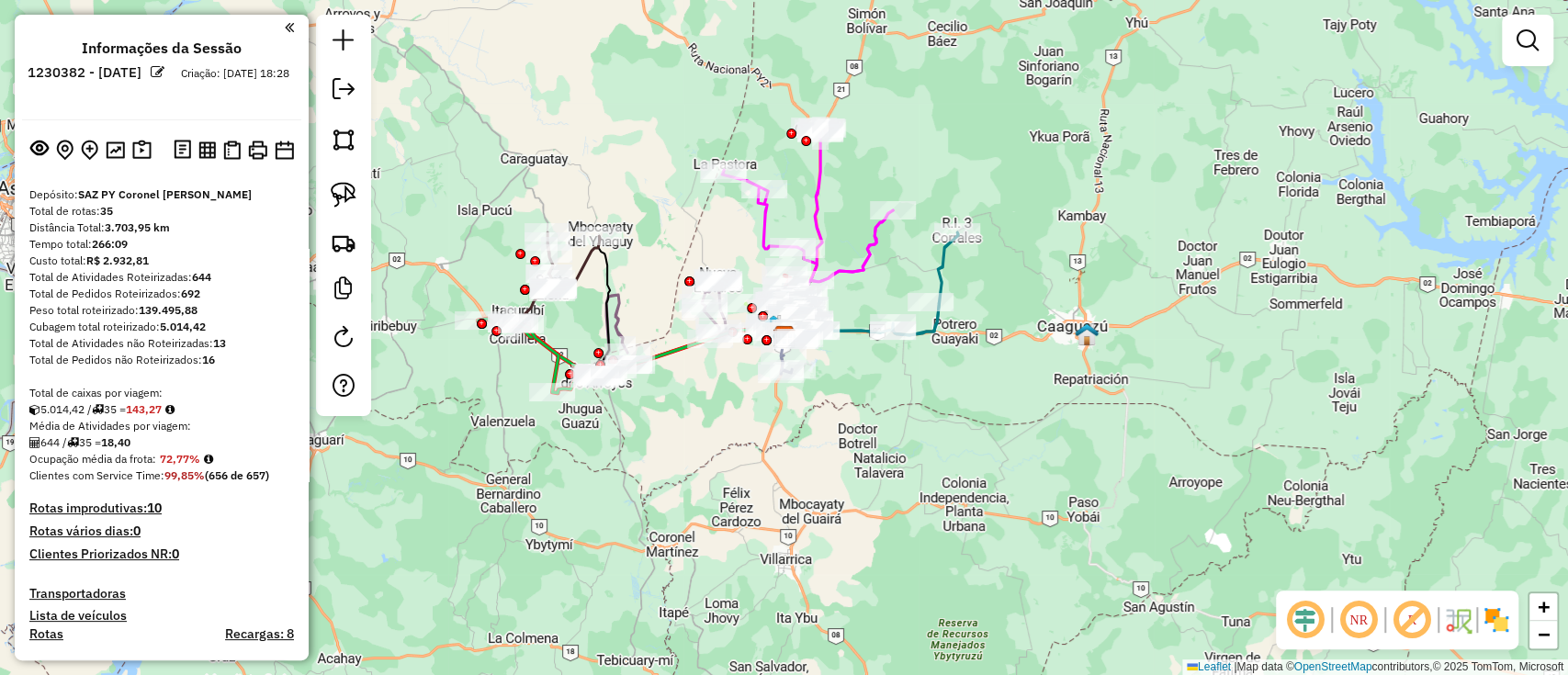
scroll to position [1, 0]
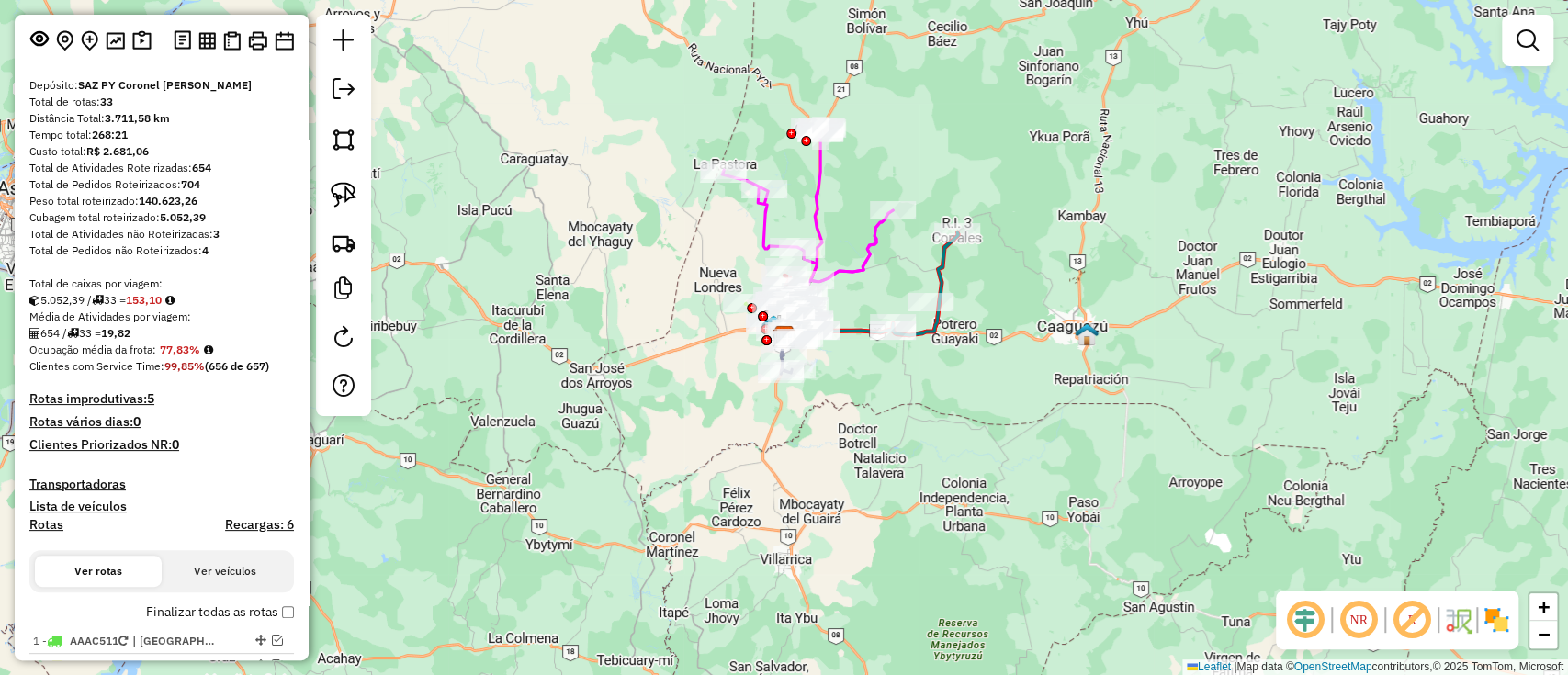
scroll to position [112, 0]
click at [174, 295] on icon at bounding box center [170, 298] width 10 height 11
click at [215, 308] on div "Média de Atividades por viagem:" at bounding box center [162, 314] width 265 height 16
click at [174, 293] on icon at bounding box center [170, 298] width 10 height 11
